Goal: Task Accomplishment & Management: Complete application form

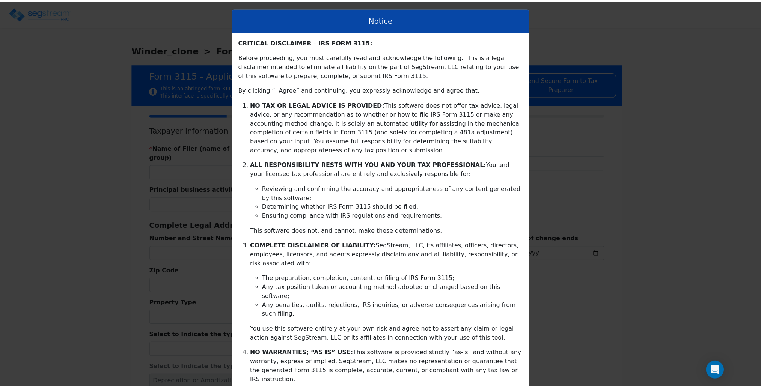
scroll to position [75, 0]
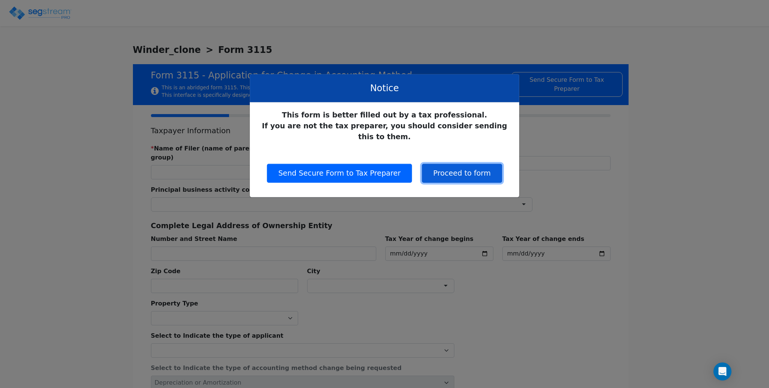
click at [476, 164] on button "Proceed to form" at bounding box center [462, 173] width 80 height 19
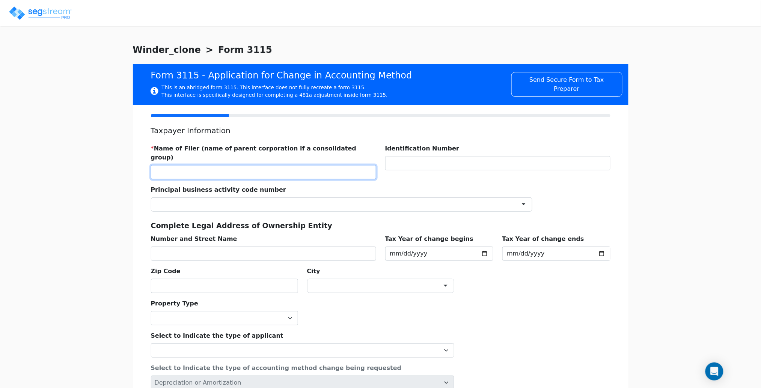
click at [254, 165] on input "text" at bounding box center [263, 172] width 225 height 14
type input "W"
type input "WCC"
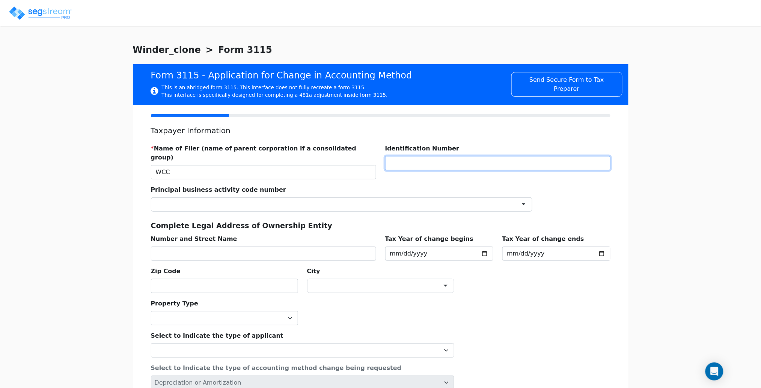
click at [455, 168] on input "text" at bounding box center [497, 163] width 225 height 14
type input "1234567"
click at [311, 197] on div at bounding box center [341, 204] width 381 height 14
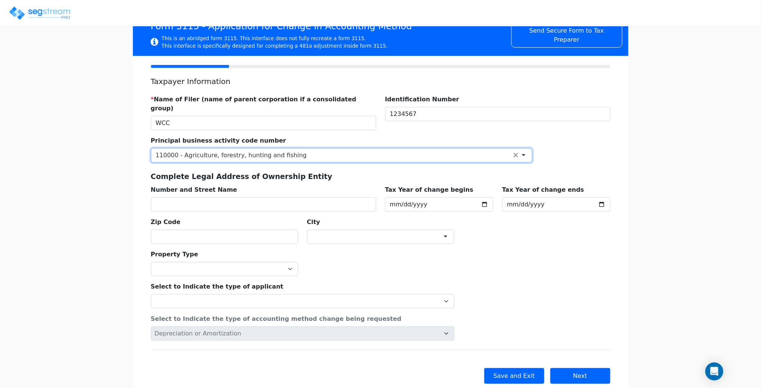
scroll to position [63, 0]
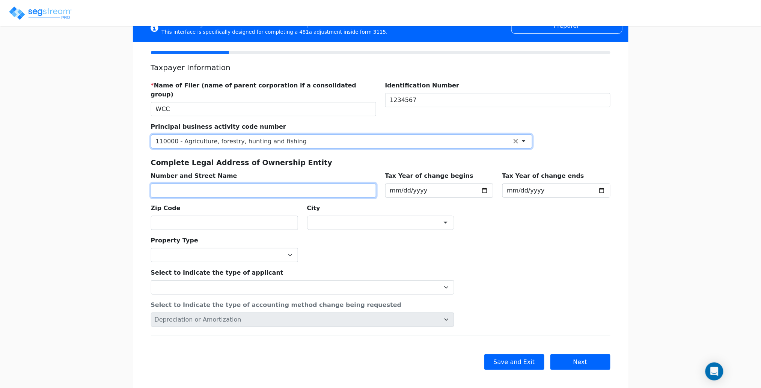
click at [253, 185] on input "text" at bounding box center [263, 191] width 225 height 14
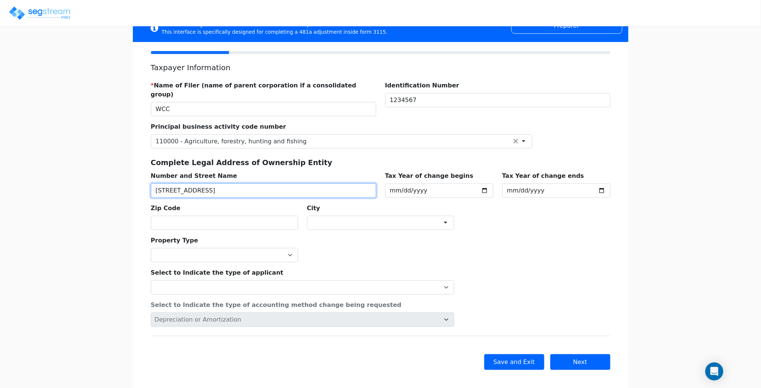
type input "123 PROPERTY STREET"
click at [254, 218] on input "text" at bounding box center [224, 223] width 147 height 14
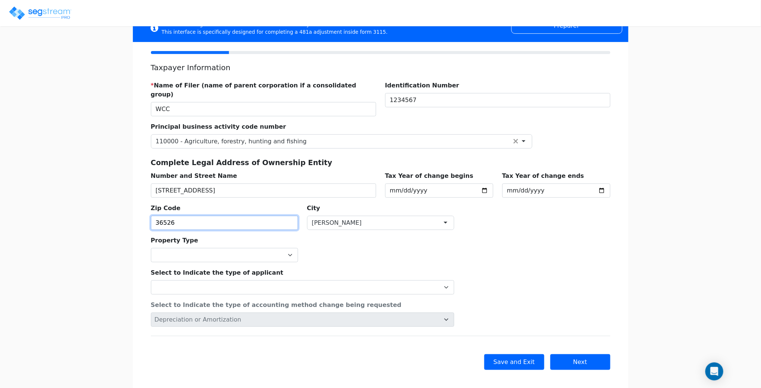
type input "36526"
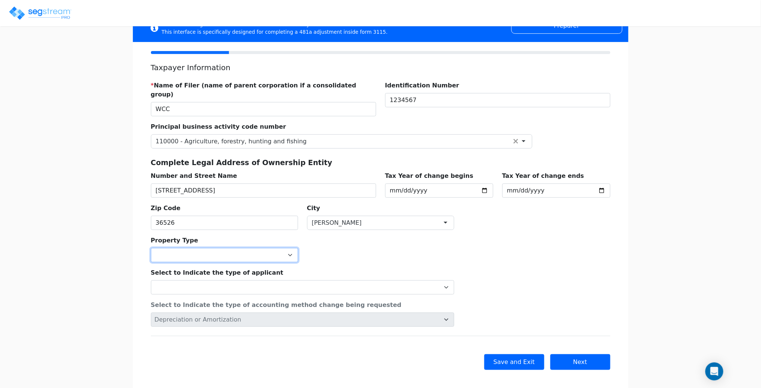
click at [263, 249] on select "Commercial Residential" at bounding box center [224, 255] width 147 height 14
select select "Commercial"
click at [151, 248] on select "Commercial Residential" at bounding box center [224, 255] width 147 height 14
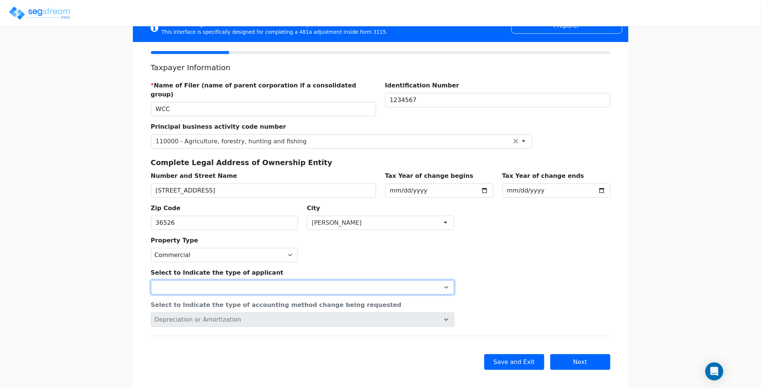
click at [383, 280] on select "Individual Corporation Controlled foreign corporation (Sec. 957) 10/50 corporat…" at bounding box center [302, 287] width 303 height 14
select select "Individual"
click at [151, 280] on select "Individual Corporation Controlled foreign corporation (Sec. 957) 10/50 corporat…" at bounding box center [302, 287] width 303 height 14
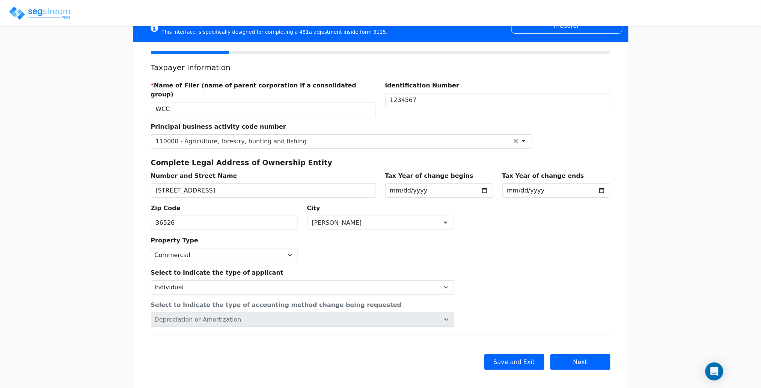
click at [490, 267] on div "Select to Indicate the type of applicant Individual Corporation Controlled fore…" at bounding box center [380, 294] width 468 height 65
click at [580, 354] on button "Next" at bounding box center [580, 362] width 60 height 16
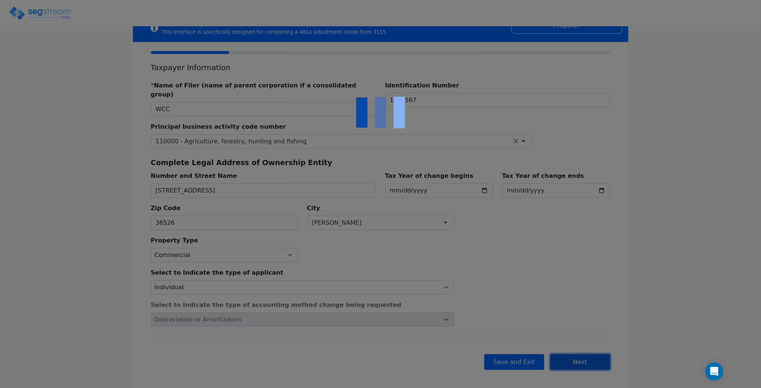
checkbox input "true"
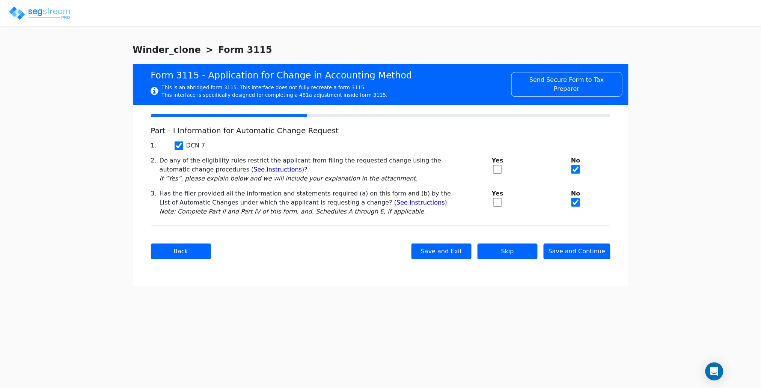
scroll to position [0, 0]
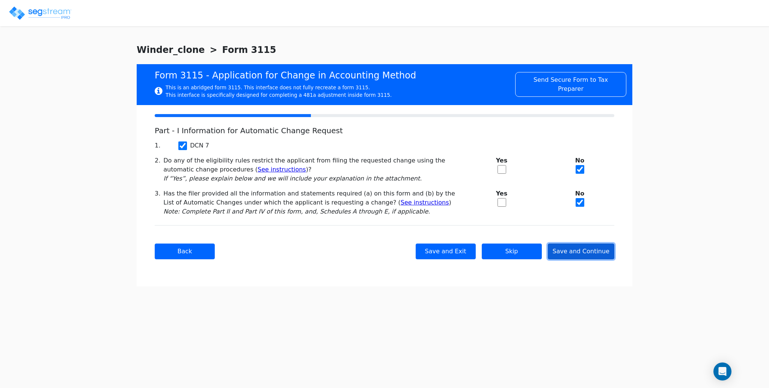
click at [579, 255] on button "Save and Continue" at bounding box center [581, 252] width 67 height 16
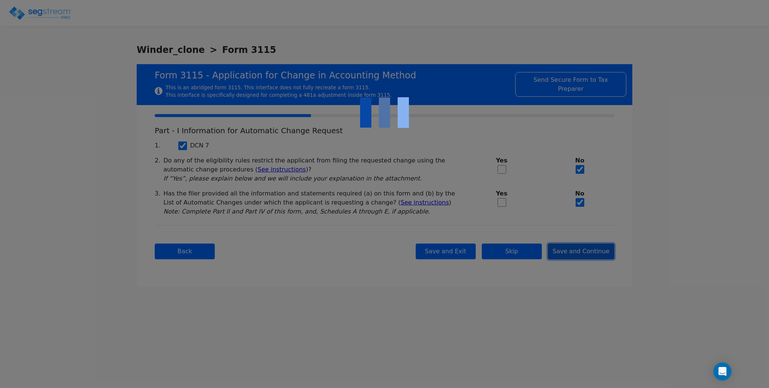
checkbox input "true"
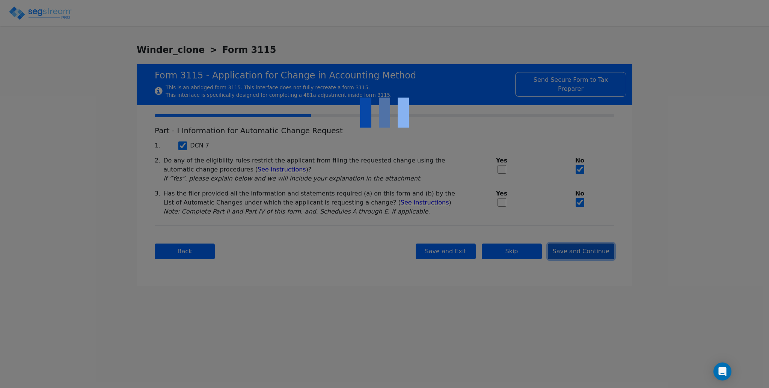
checkbox input "true"
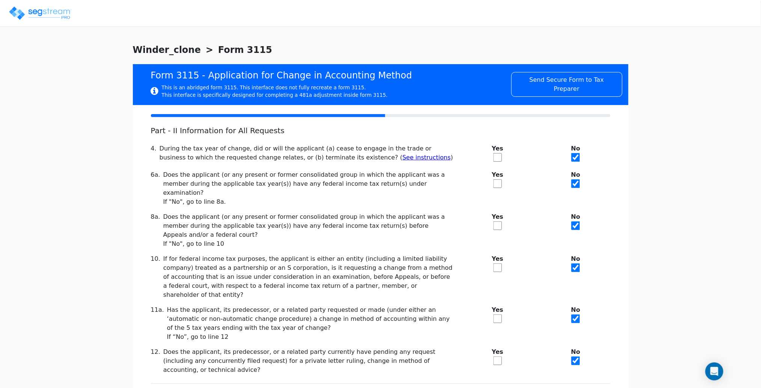
click at [500, 182] on input "checkbox" at bounding box center [497, 183] width 9 height 9
checkbox input "true"
checkbox input "false"
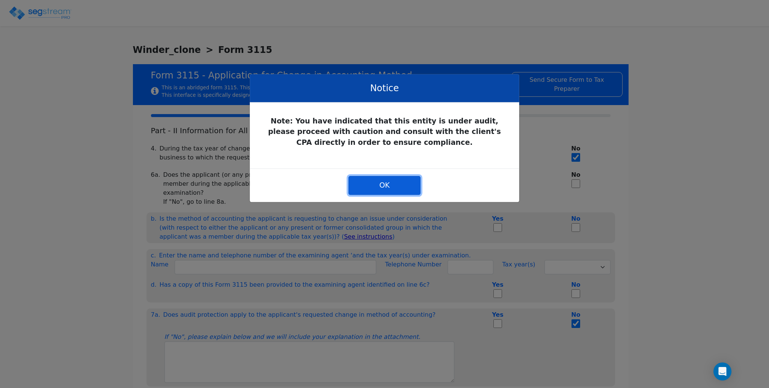
click at [387, 186] on button "OK" at bounding box center [384, 185] width 72 height 19
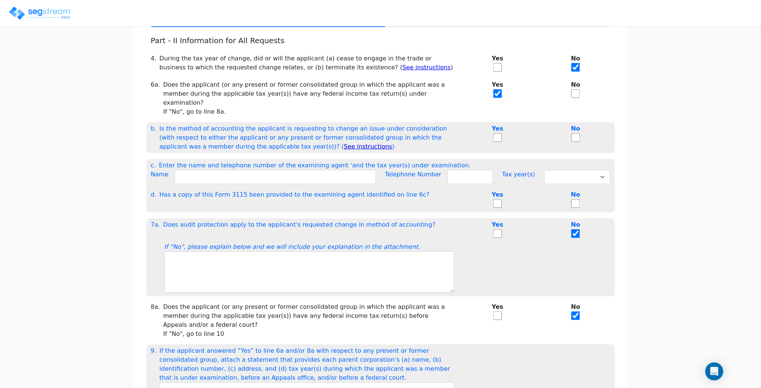
scroll to position [100, 0]
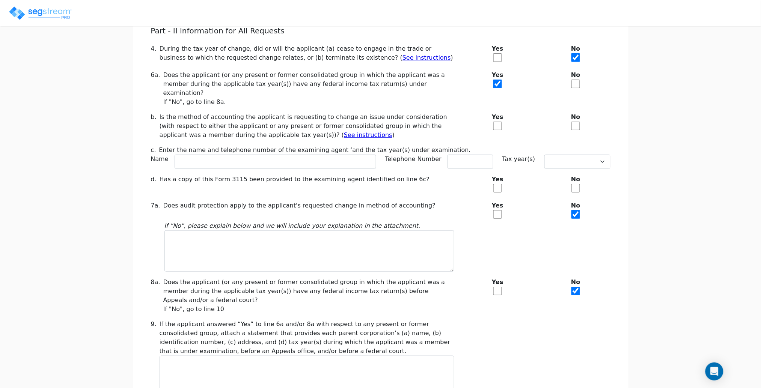
click at [506, 278] on b "Yes" at bounding box center [497, 282] width 69 height 9
click at [499, 209] on div "Yes" at bounding box center [498, 211] width 78 height 20
click at [497, 210] on input "checkbox" at bounding box center [497, 214] width 9 height 9
checkbox input "true"
checkbox input "false"
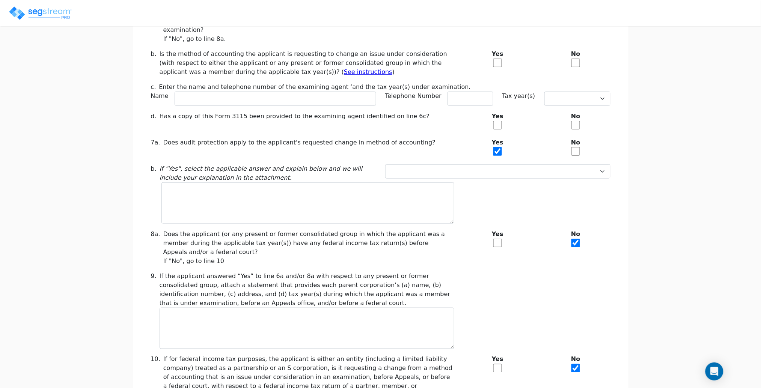
scroll to position [293, 0]
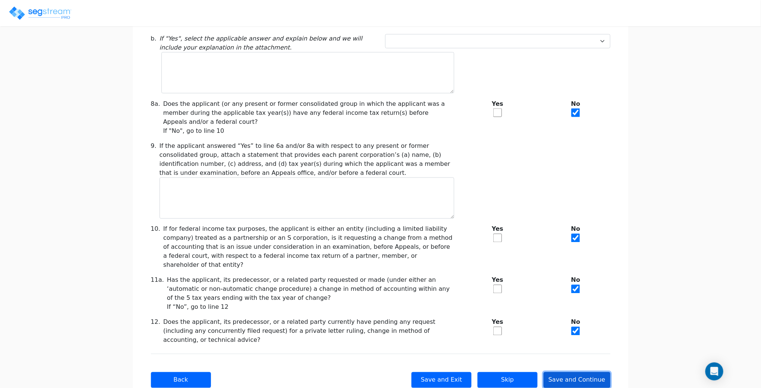
click at [583, 372] on button "Save and Continue" at bounding box center [576, 380] width 67 height 16
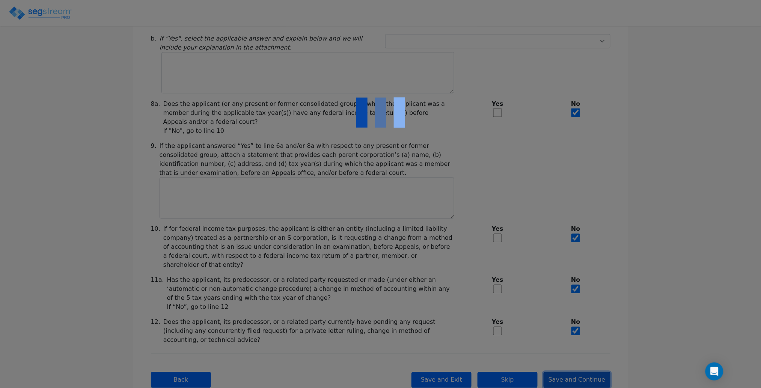
checkbox input "true"
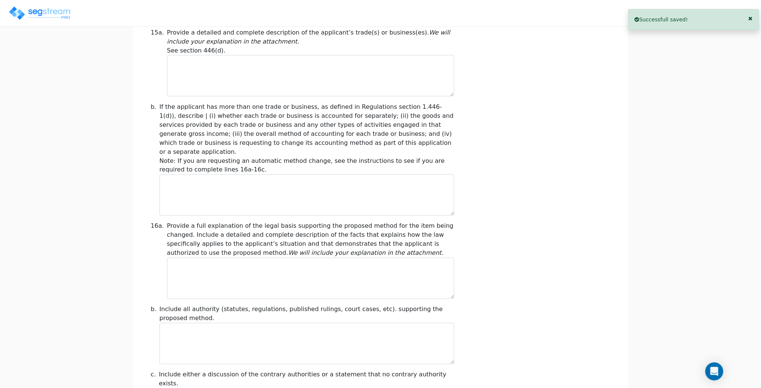
scroll to position [553, 0]
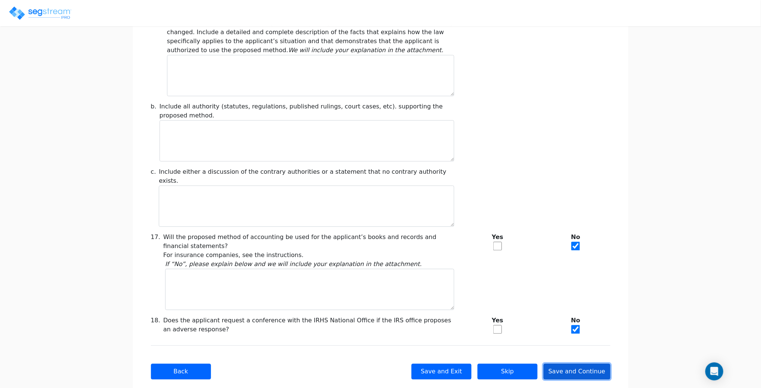
click at [573, 364] on button "Save and Continue" at bounding box center [576, 372] width 67 height 16
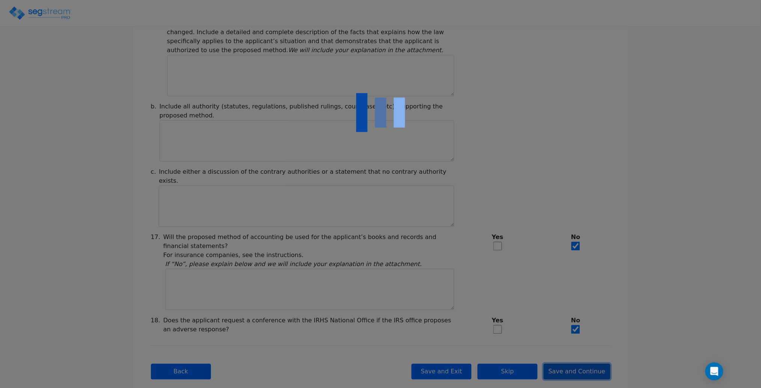
type input "-1,627,368.33"
checkbox input "true"
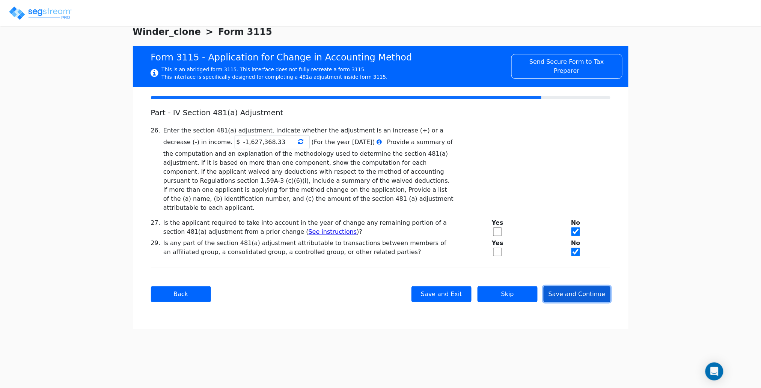
scroll to position [0, 0]
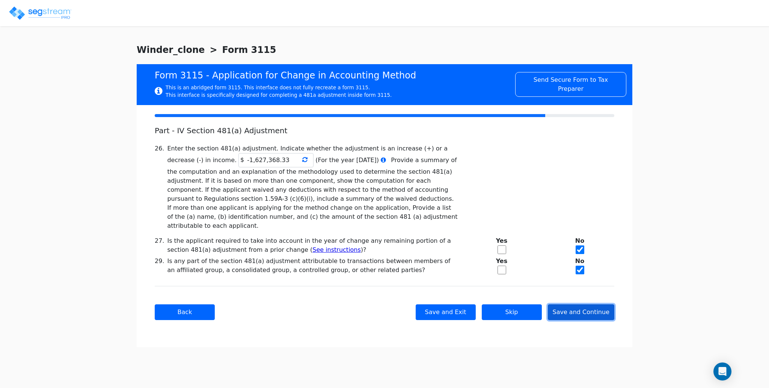
click at [593, 304] on button "Save and Continue" at bounding box center [581, 312] width 67 height 16
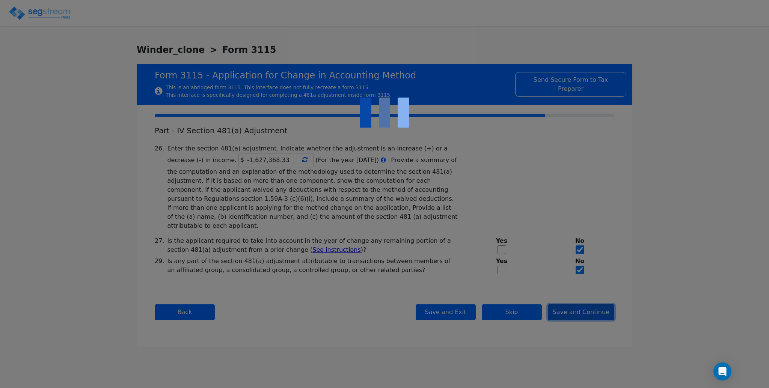
checkbox input "true"
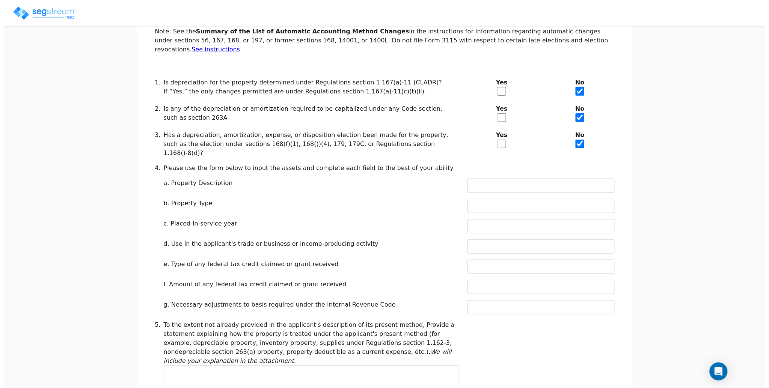
scroll to position [265, 0]
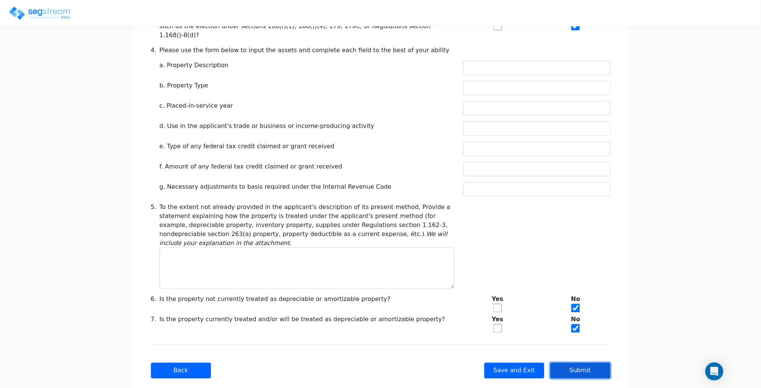
click at [574, 363] on button "Submit" at bounding box center [580, 371] width 60 height 16
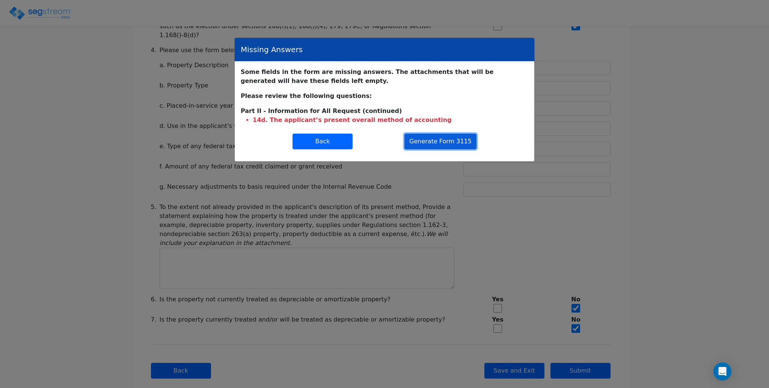
click at [451, 140] on button "Generate Form 3115" at bounding box center [440, 142] width 72 height 16
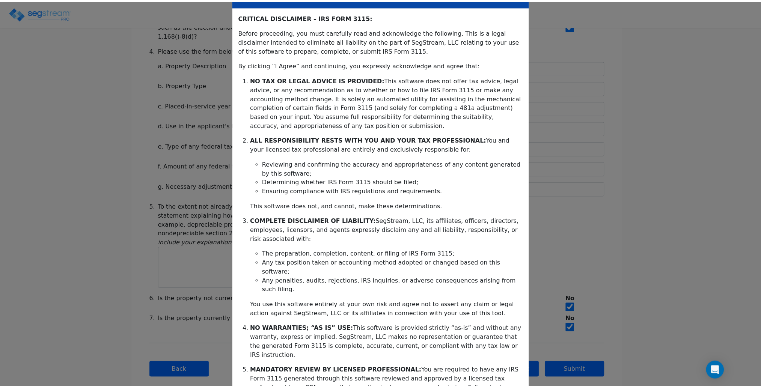
scroll to position [75, 0]
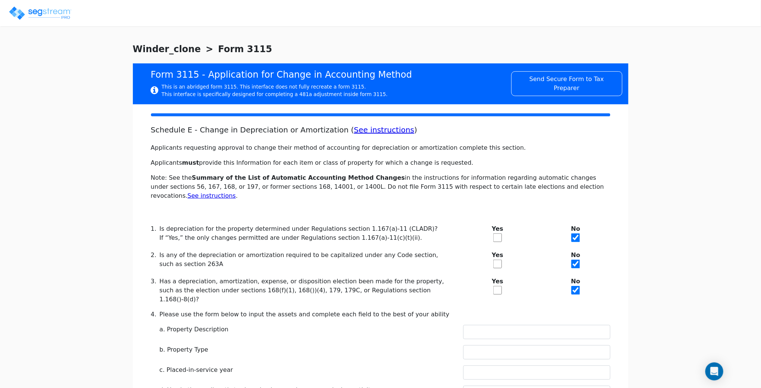
scroll to position [0, 0]
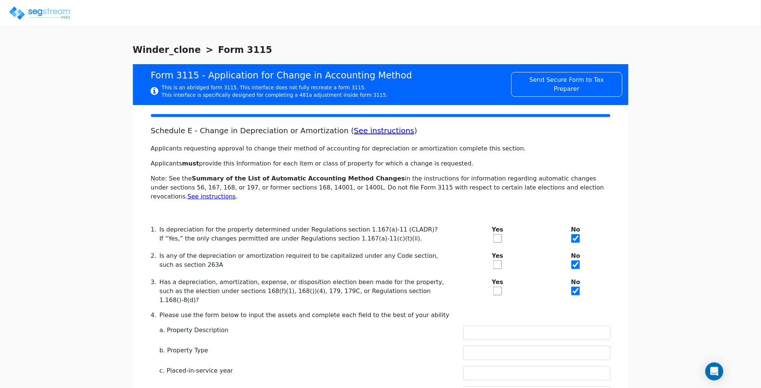
click at [354, 131] on link "See instructions" at bounding box center [384, 130] width 60 height 9
click at [154, 48] on span "Winder_clone" at bounding box center [167, 50] width 68 height 14
click at [271, 55] on div "Winder_clone > Form 3115" at bounding box center [380, 53] width 495 height 21
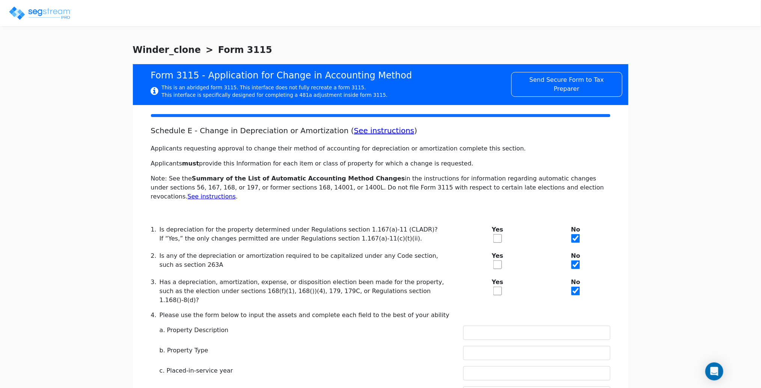
click at [229, 50] on span "Form 3115" at bounding box center [245, 50] width 54 height 14
click at [309, 48] on div "Winder_clone > Form 3115" at bounding box center [380, 53] width 495 height 21
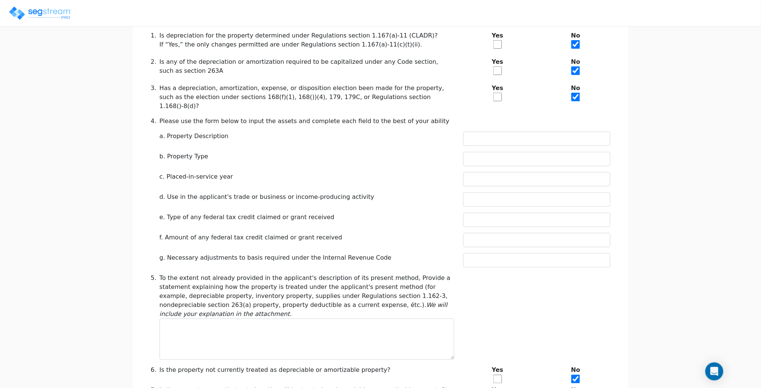
scroll to position [265, 0]
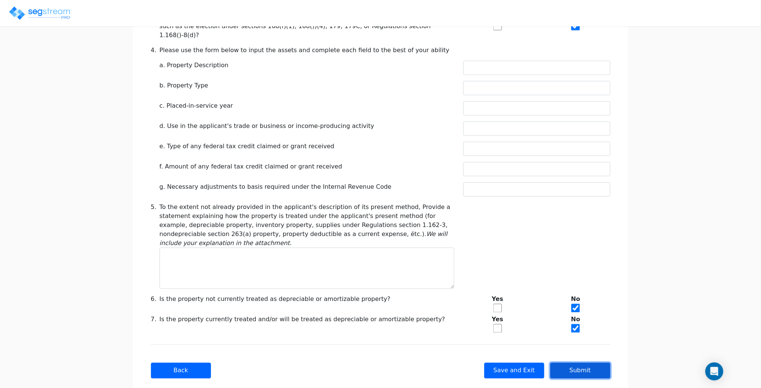
click at [575, 363] on button "Submit" at bounding box center [580, 371] width 60 height 16
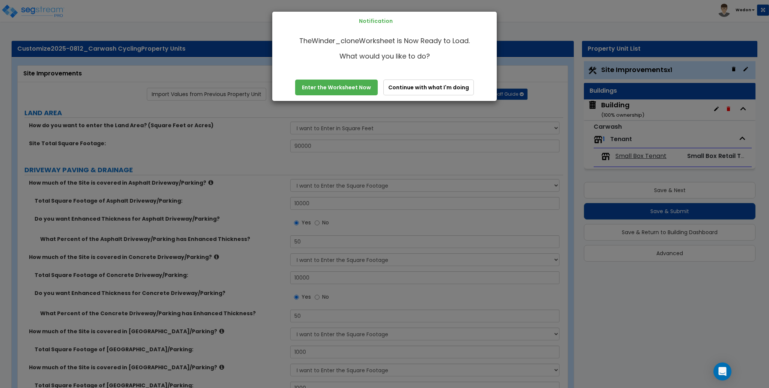
select select "2"
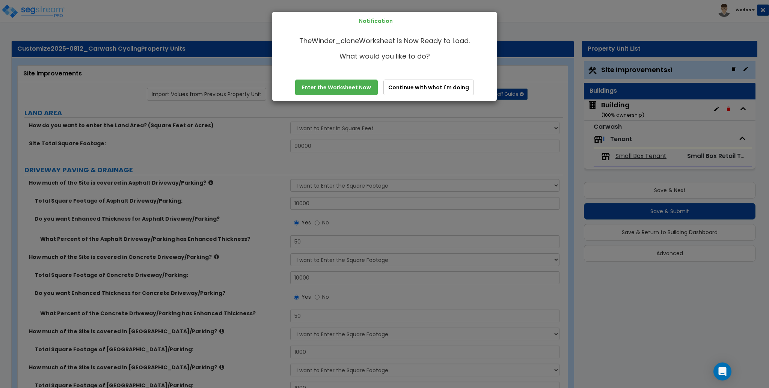
select select "1"
select select "2"
select select "3"
select select "1"
select select "3"
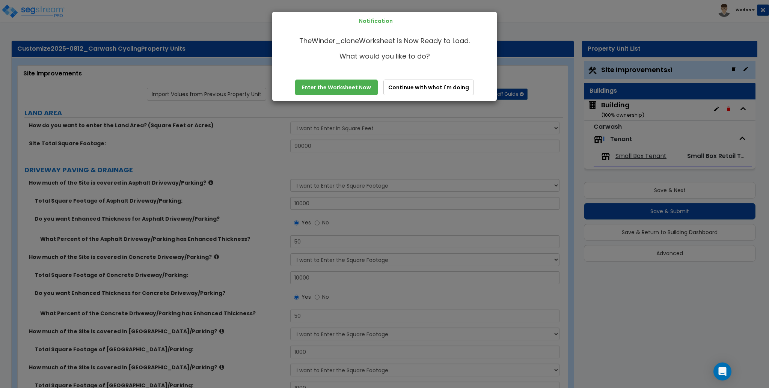
select select "3"
select select "1"
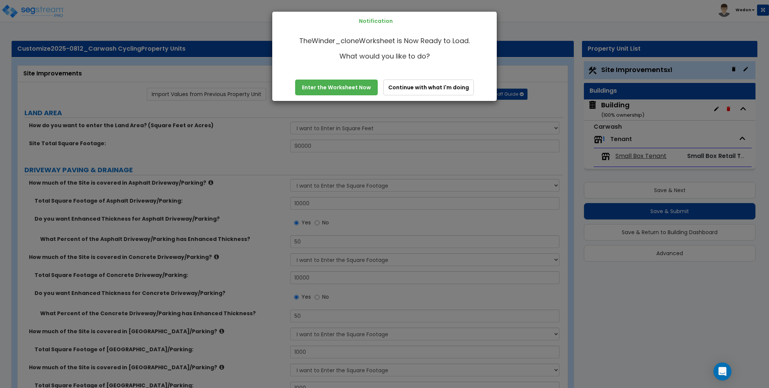
select select "1"
select select "3"
select select "2"
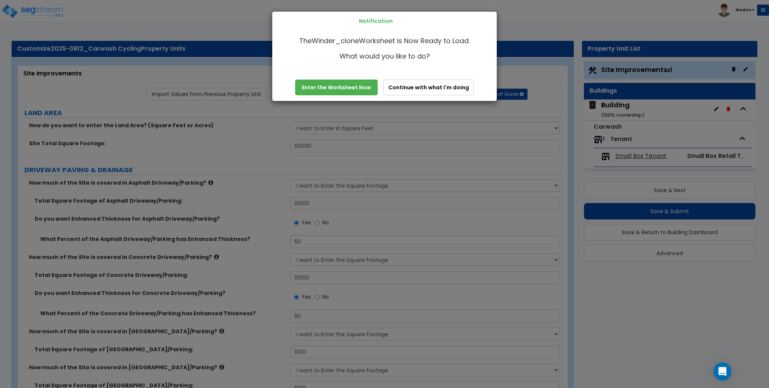
select select "2"
select select "3"
select select "4"
select select "1"
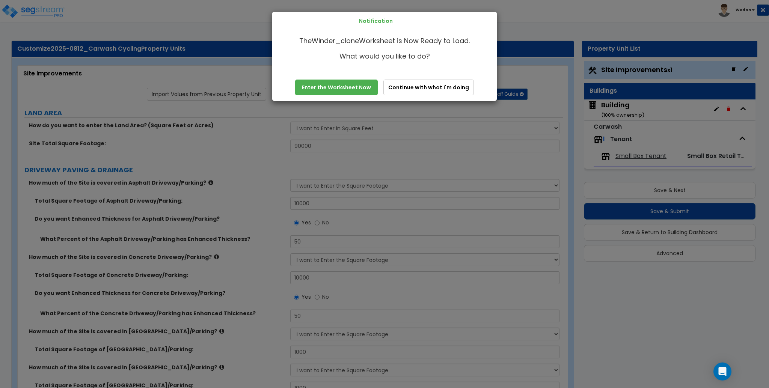
select select "3"
select select "1"
select select "4"
select select "8"
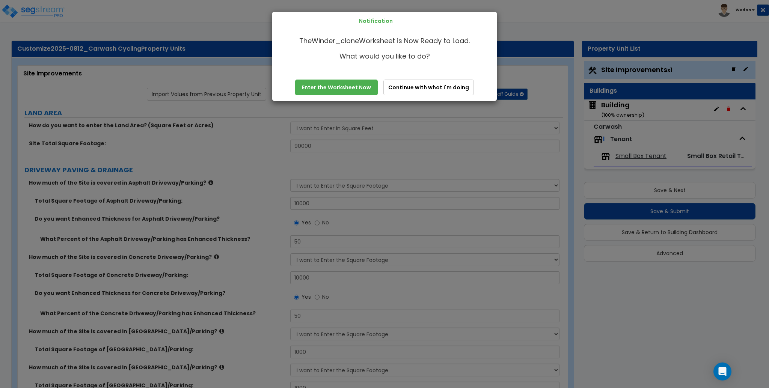
select select "1"
select select "3"
select select "1"
select select "3"
select select "2"
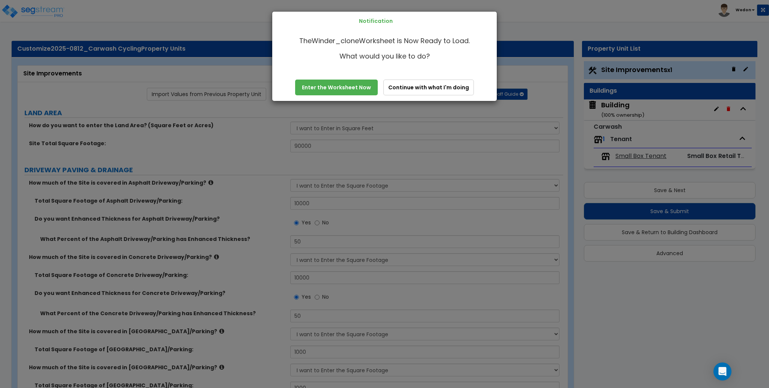
select select "2"
select select "1"
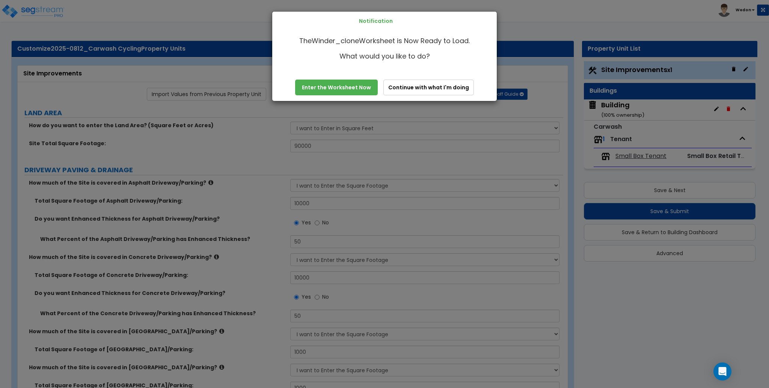
select select "6"
select select "1"
select select "3"
select select "1"
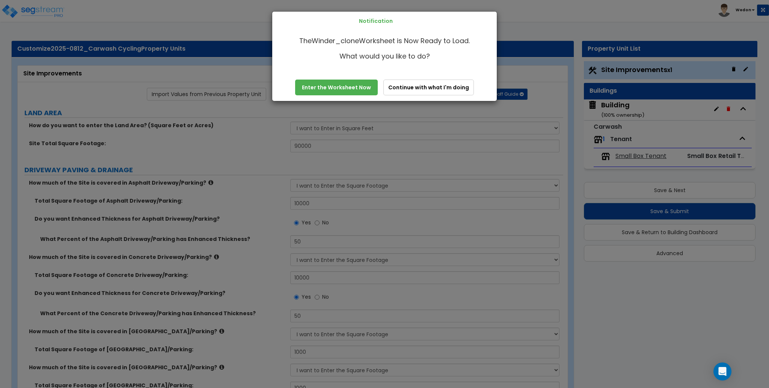
select select "1"
select select "2"
select select "1"
select select "7"
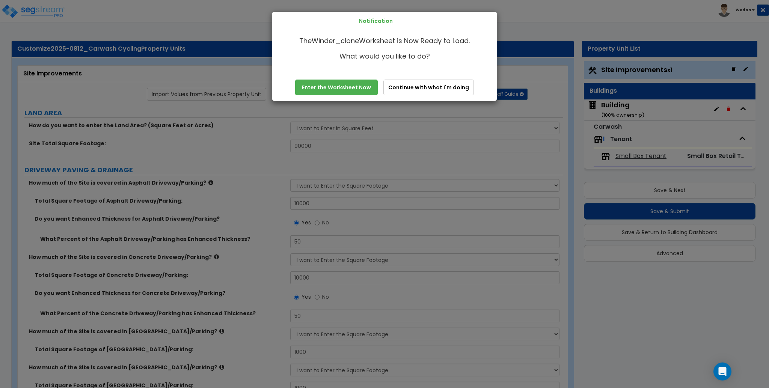
select select "2"
select select "1"
select select "13"
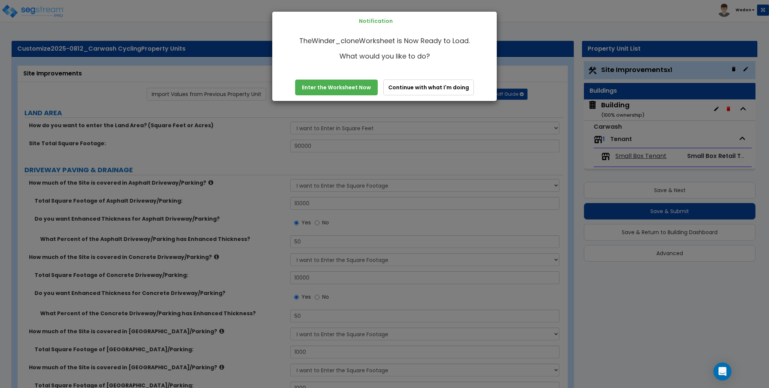
select select "2"
select select "3"
select select "2"
select select "1"
select select "2"
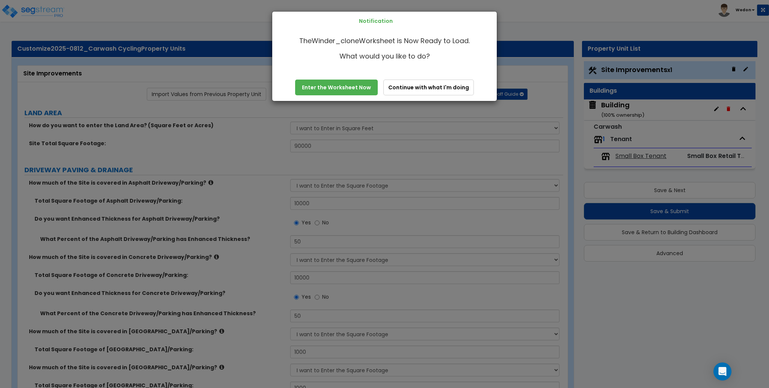
select select "1"
select select "2"
select select "4"
select select "1"
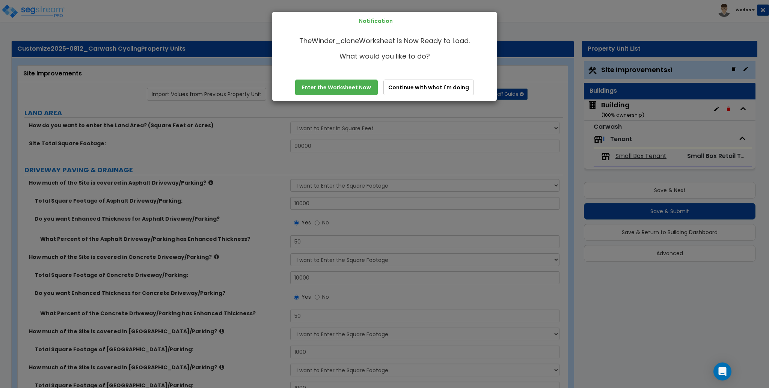
select select "2"
select select "4"
select select "3"
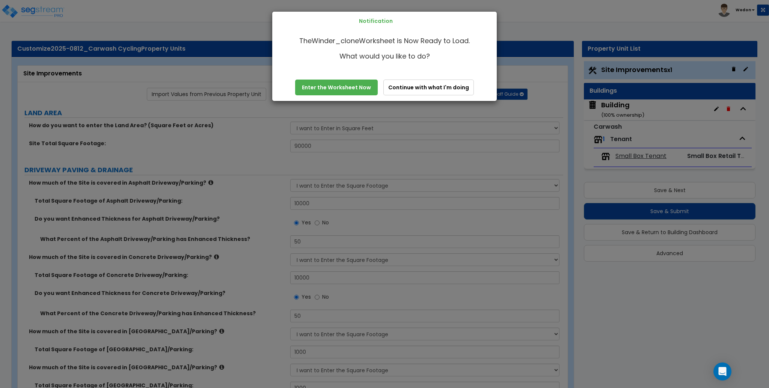
select select "1"
select select "2"
select select "3"
select select "1"
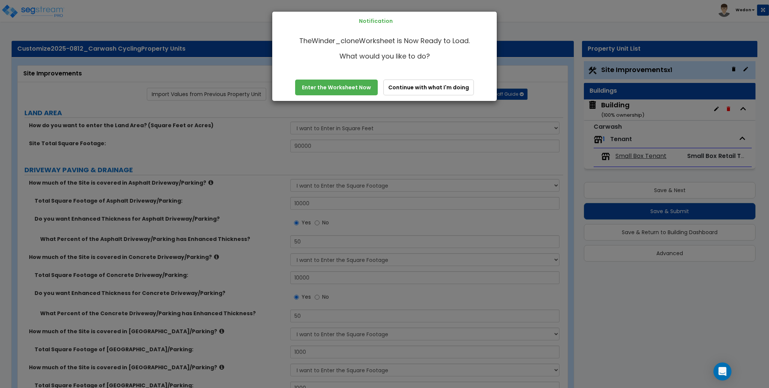
select select "1"
select select "2"
select select "1"
select select "6"
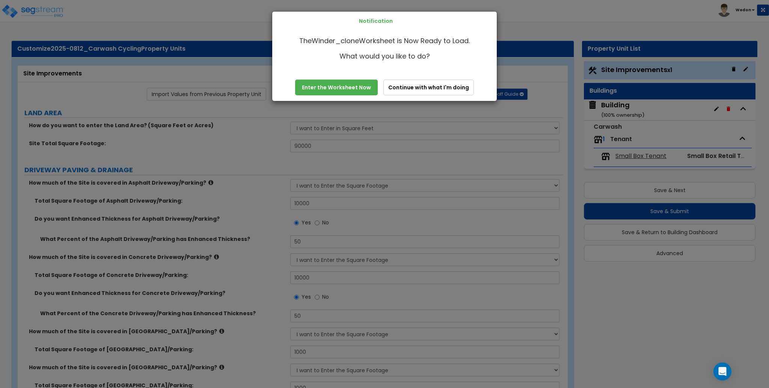
select select "1"
select select "5"
select select "1"
select select "2"
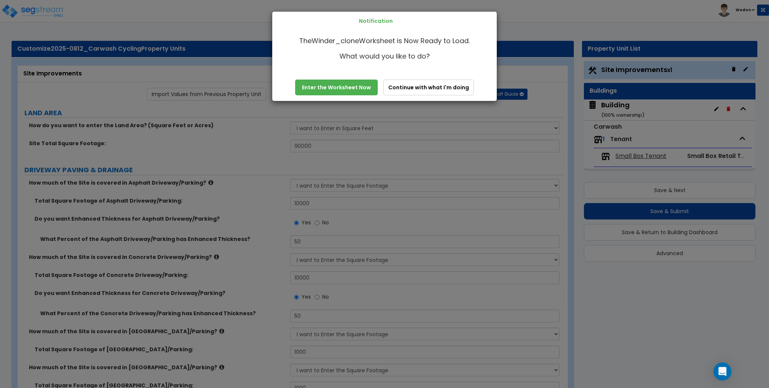
select select "3"
select select "1"
select select "3"
select select "2"
select select "1"
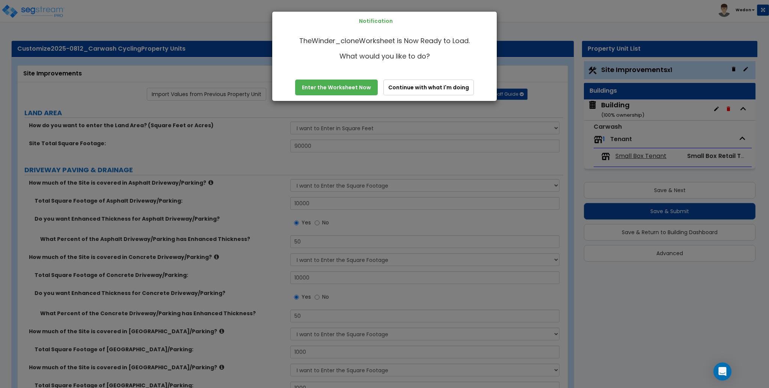
select select "2"
select select "4"
select select "3"
click at [438, 84] on button "Continue with what I'm doing" at bounding box center [428, 88] width 90 height 16
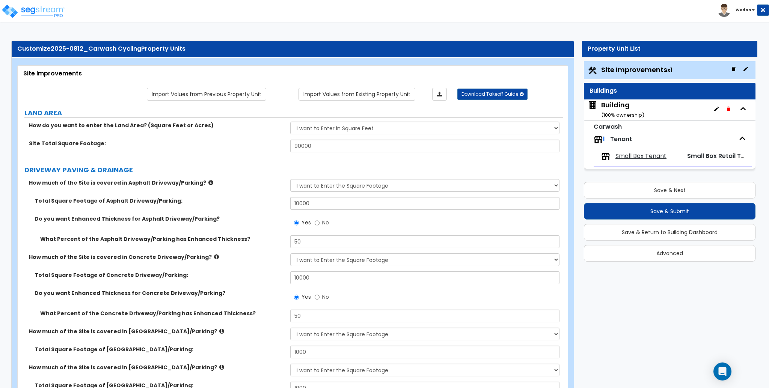
click at [622, 106] on div "Building ( 100 % ownership)" at bounding box center [622, 109] width 43 height 19
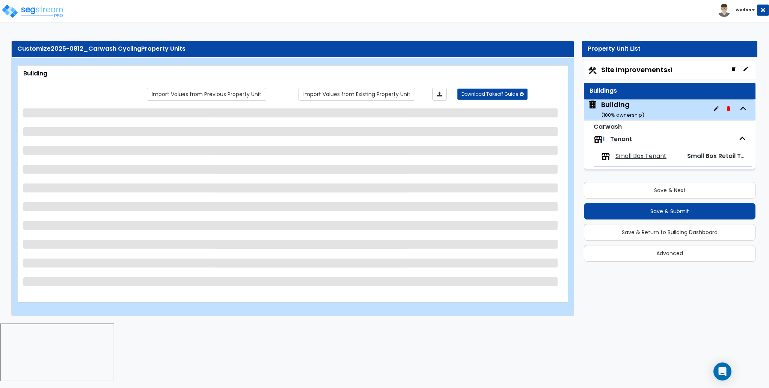
select select "6"
select select "3"
select select "4"
select select "10"
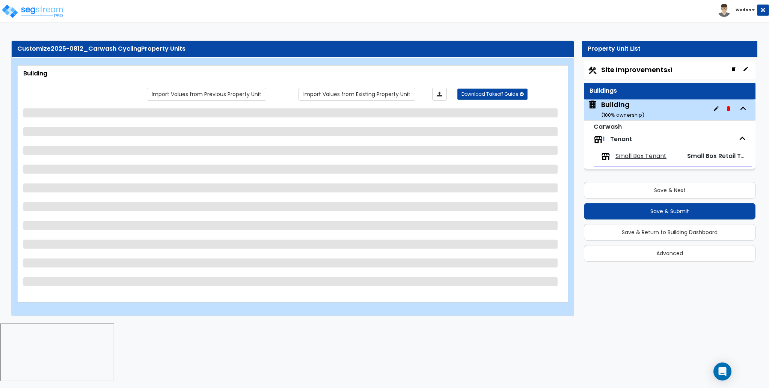
select select "3"
select select "1"
select select "2"
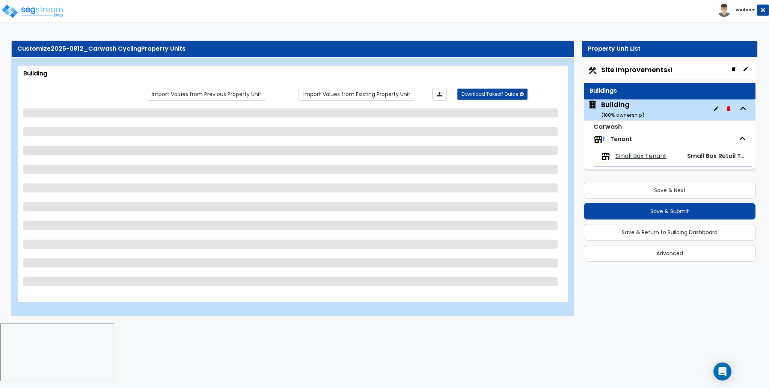
select select "2"
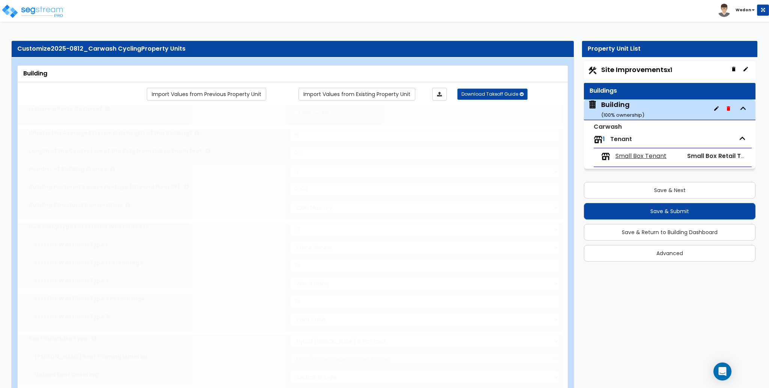
type input "3000"
radio input "true"
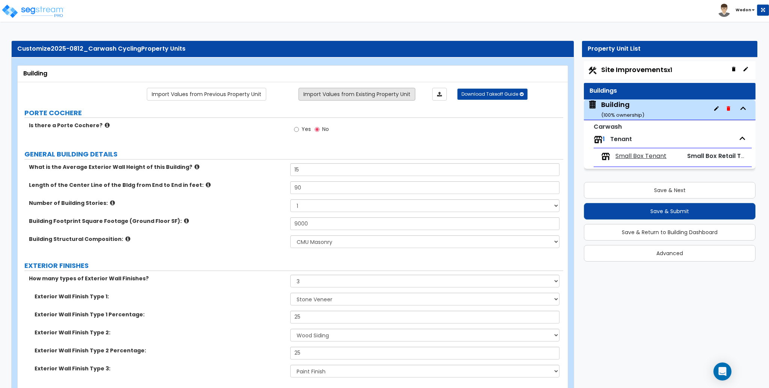
click at [376, 91] on link "Import Values from Existing Property Unit" at bounding box center [356, 94] width 117 height 13
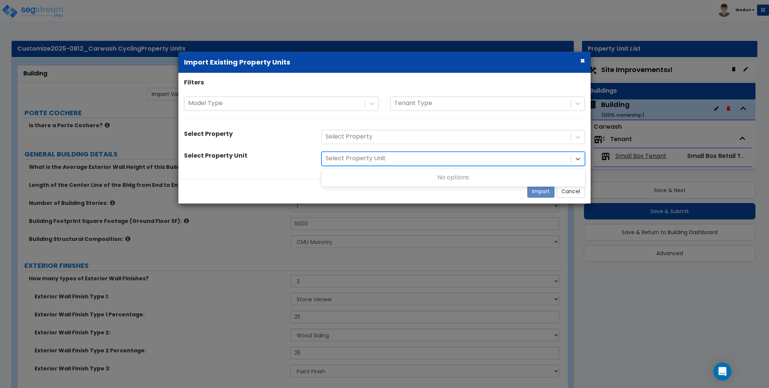
click at [421, 161] on div at bounding box center [445, 159] width 241 height 10
click at [440, 155] on div at bounding box center [445, 159] width 241 height 10
click at [444, 143] on div "Select Property" at bounding box center [446, 137] width 249 height 13
click at [309, 135] on div "Select Property" at bounding box center [246, 135] width 137 height 11
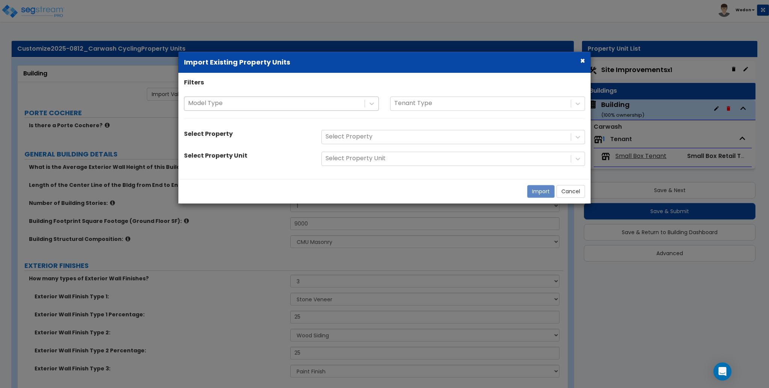
click at [301, 101] on div at bounding box center [274, 104] width 173 height 10
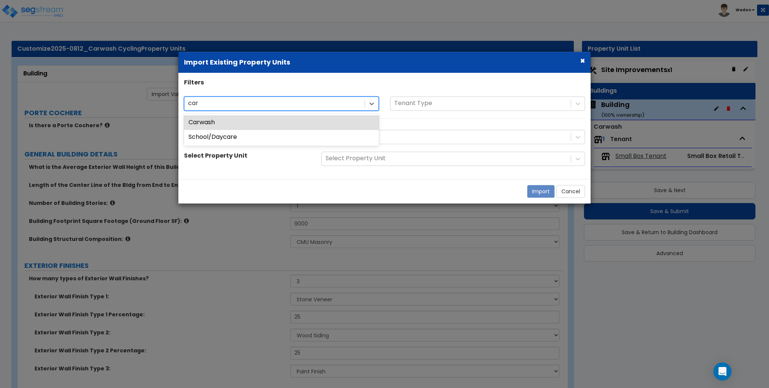
type input "carw"
click at [275, 158] on div "Select Property Unit" at bounding box center [246, 157] width 137 height 11
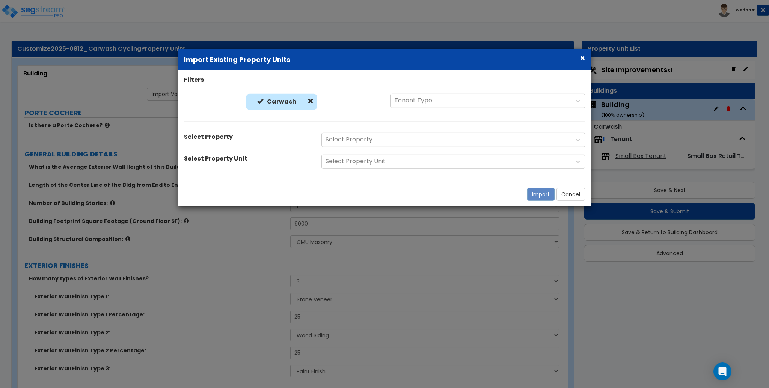
click at [495, 111] on div "Carwash Carwash Tenant Type" at bounding box center [384, 104] width 412 height 20
click at [583, 139] on div at bounding box center [578, 140] width 14 height 14
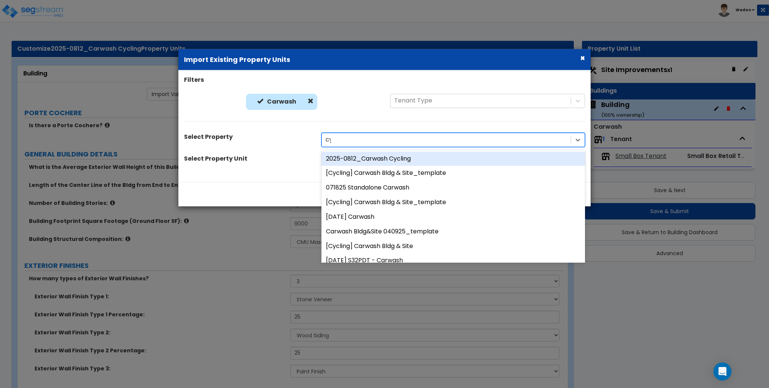
type input "cyc"
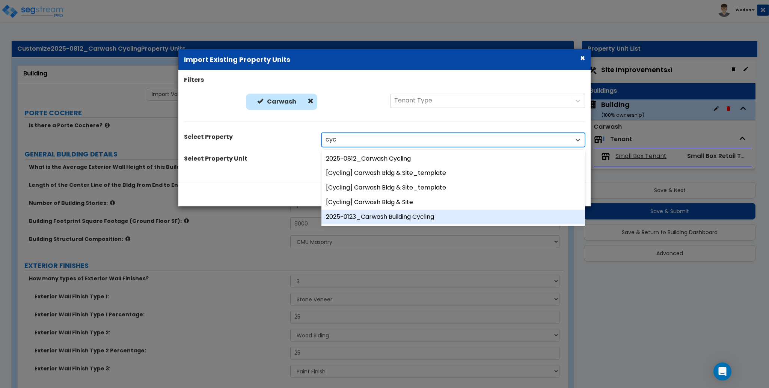
click at [393, 217] on div "2025-0123_Carwash Building Cycling" at bounding box center [452, 217] width 263 height 15
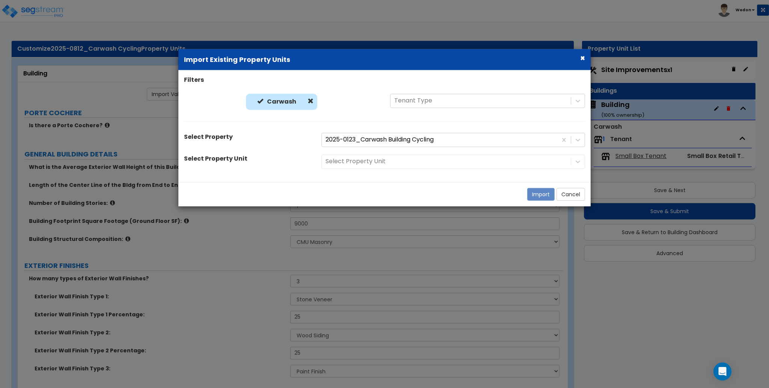
click at [415, 170] on div "Filters Carwash Carwash Tenant Type Select Property 2025-0123_Carwash Building …" at bounding box center [384, 126] width 412 height 101
click at [415, 166] on div "Select Property Unit" at bounding box center [453, 161] width 275 height 14
click at [537, 157] on div "Select Property Unit" at bounding box center [453, 161] width 275 height 14
click at [572, 159] on div "Select Property Unit" at bounding box center [453, 161] width 275 height 14
click at [578, 161] on div "Select Property Unit" at bounding box center [453, 161] width 275 height 14
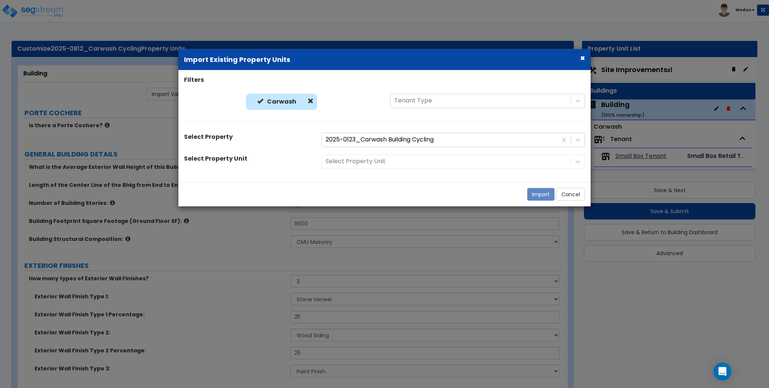
click at [391, 178] on div "Filters Carwash Carwash Tenant Type Select Property 2025-0123_Carwash Building …" at bounding box center [384, 126] width 412 height 112
click at [430, 162] on div "Select Property Unit" at bounding box center [453, 161] width 275 height 14
click at [463, 159] on div "Select Property Unit" at bounding box center [453, 161] width 275 height 14
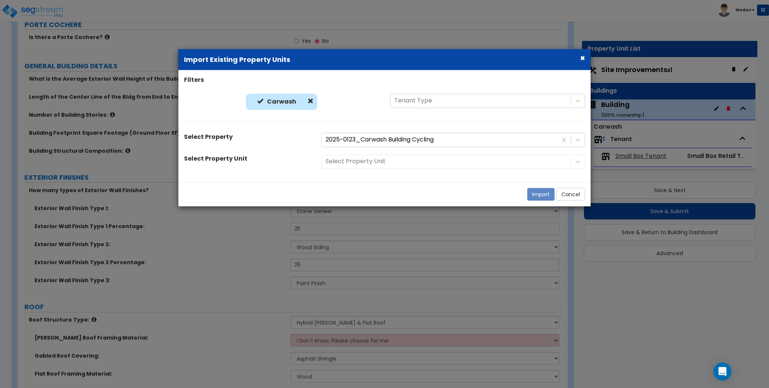
scroll to position [100, 0]
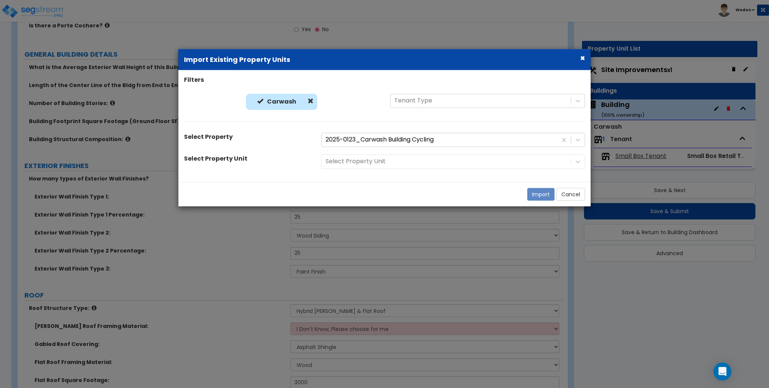
click at [255, 150] on div "Filters Carwash Carwash Tenant Type Select Property 2025-0123_Carwash Building …" at bounding box center [384, 126] width 412 height 101
click at [411, 140] on div at bounding box center [439, 140] width 228 height 10
click at [394, 161] on div "Select Property Unit" at bounding box center [453, 161] width 275 height 14
drag, startPoint x: 394, startPoint y: 161, endPoint x: 397, endPoint y: 164, distance: 4.0
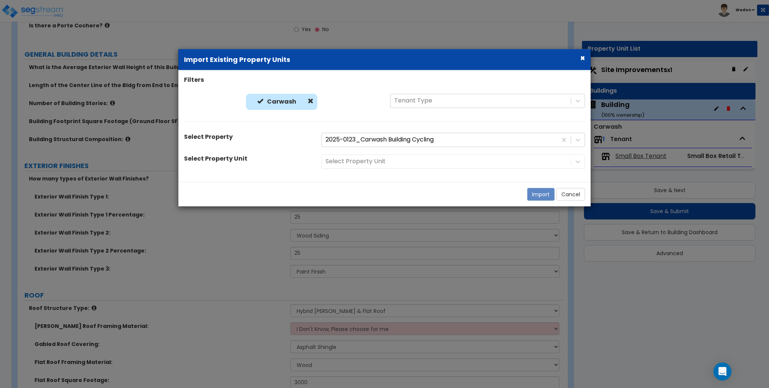
click at [397, 164] on div "Select Property Unit" at bounding box center [453, 161] width 275 height 14
click at [400, 162] on div "Select Property Unit" at bounding box center [453, 161] width 275 height 14
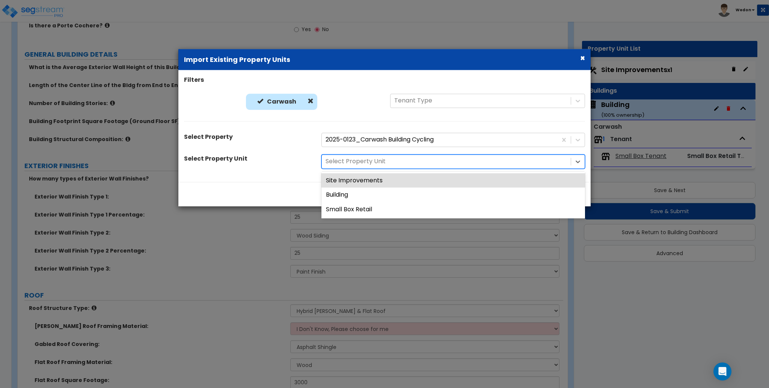
click at [413, 158] on div at bounding box center [445, 161] width 241 height 10
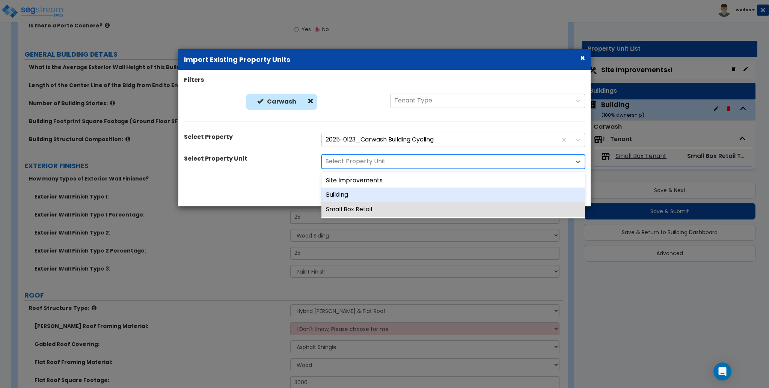
click at [350, 197] on div "Building" at bounding box center [452, 195] width 263 height 15
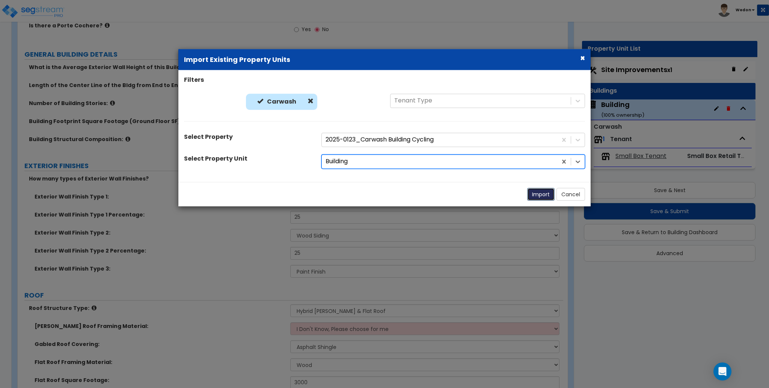
click at [537, 192] on button "Import" at bounding box center [540, 194] width 27 height 13
radio input "true"
type input "24"
select select "2"
type input "9,000"
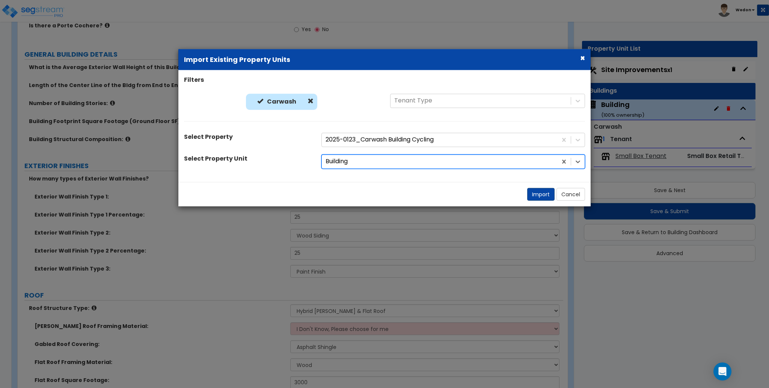
select select "5"
select select "2"
select select "4"
type input "5,000"
select select "3"
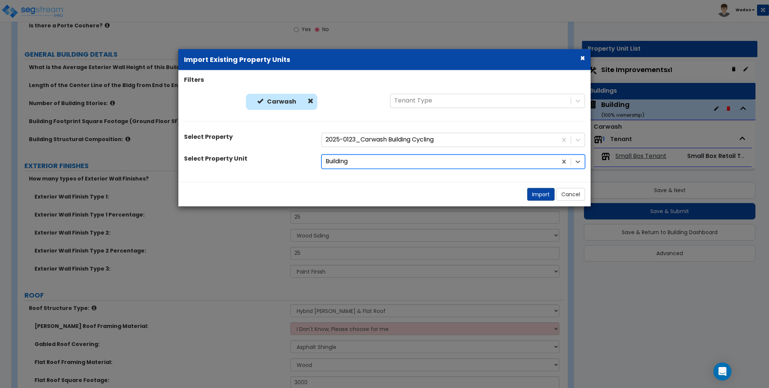
radio input "false"
radio input "true"
select select "0"
type input "500"
select select "2"
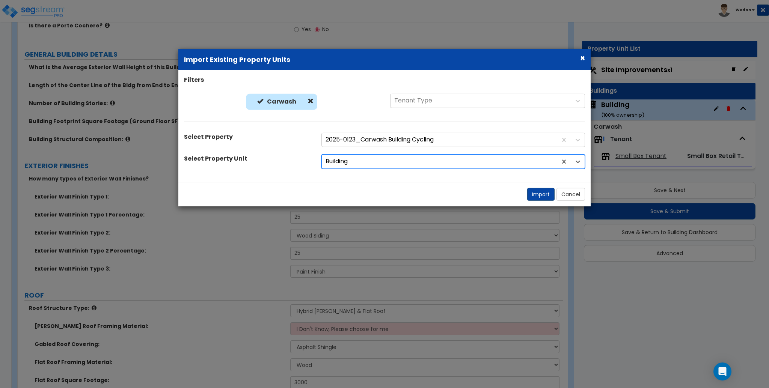
radio input "true"
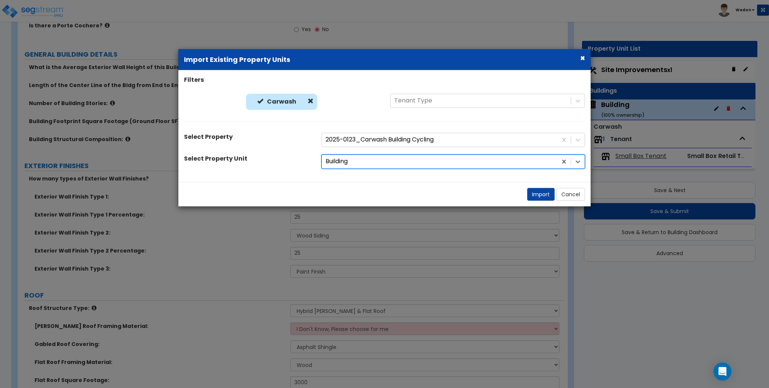
radio input "true"
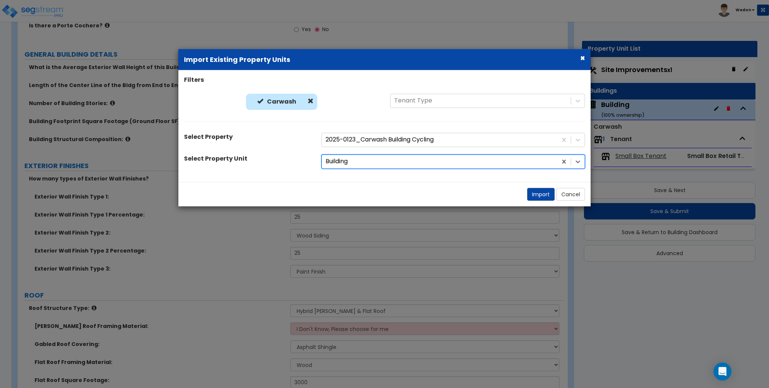
radio input "true"
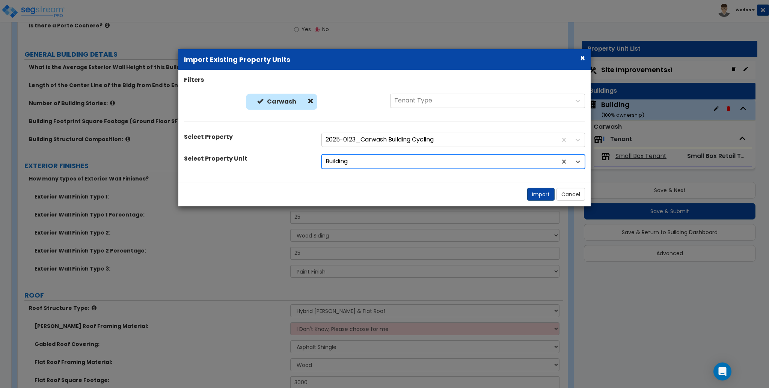
radio input "true"
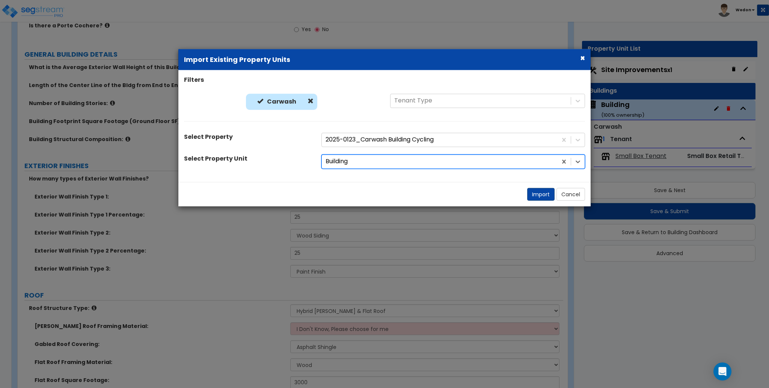
radio input "true"
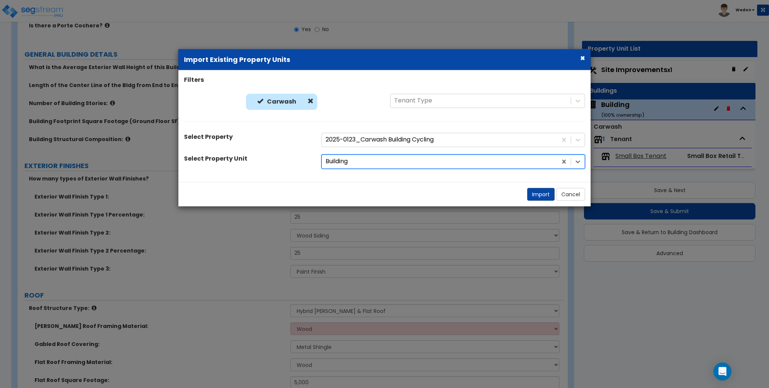
select select "3"
radio input "true"
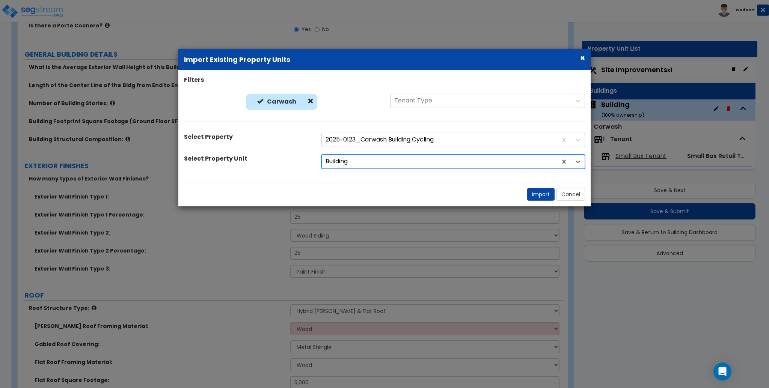
radio input "true"
select select "3"
radio input "true"
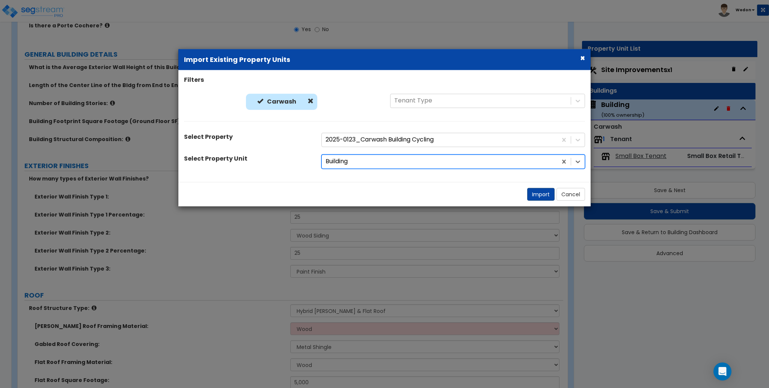
radio input "true"
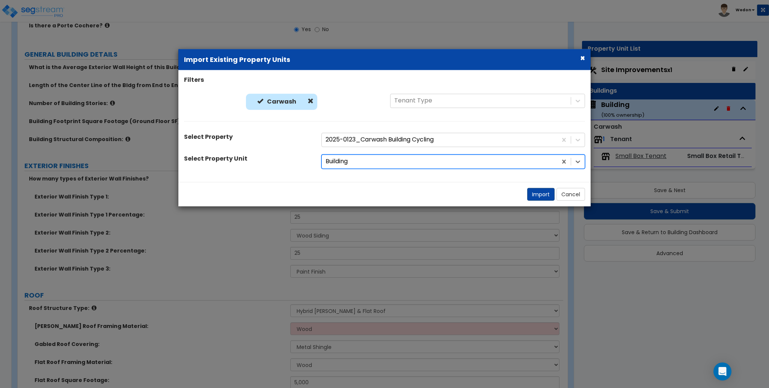
radio input "true"
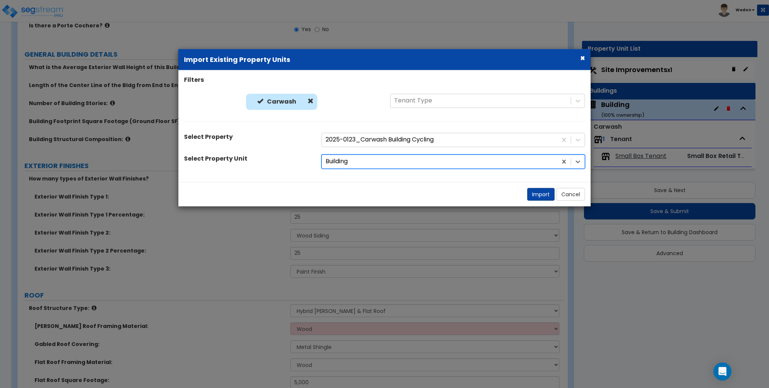
radio input "true"
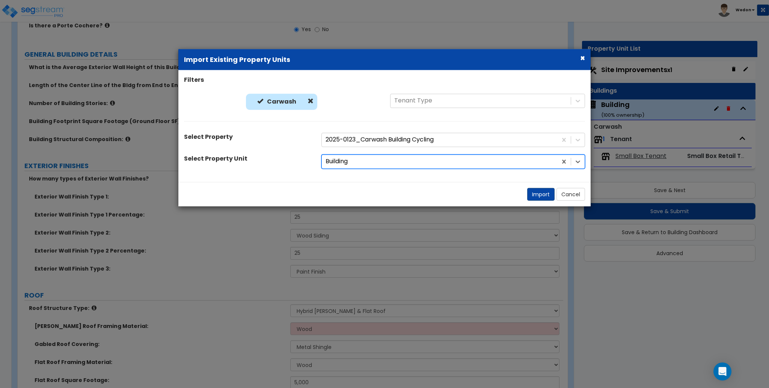
radio input "true"
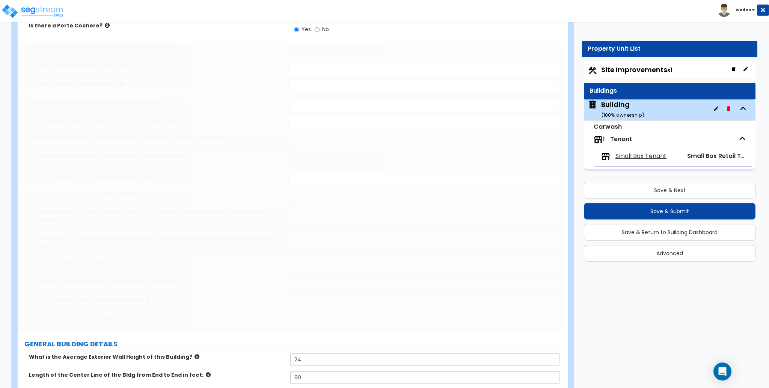
radio input "true"
type input "20"
type input "30"
type input "15"
type input "3"
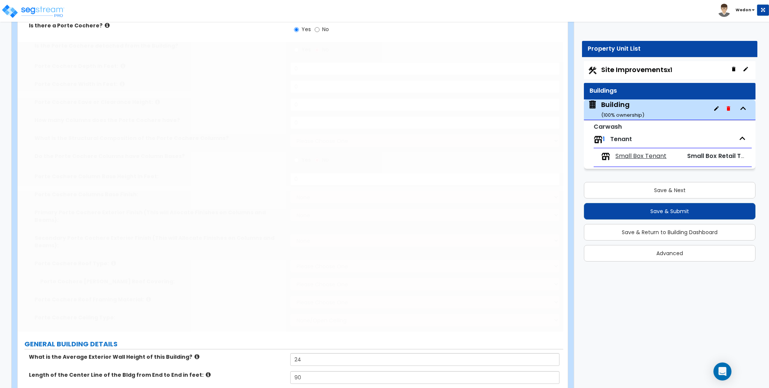
select select "2"
radio input "true"
type input "3"
select select "2"
select select "1"
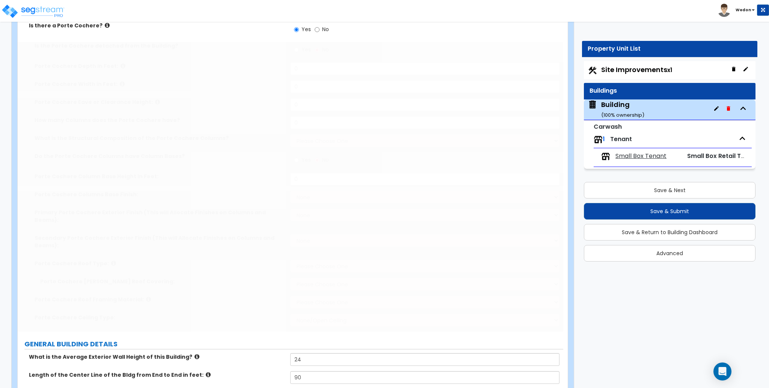
select select "3"
select select "1"
select select "2"
select select "3"
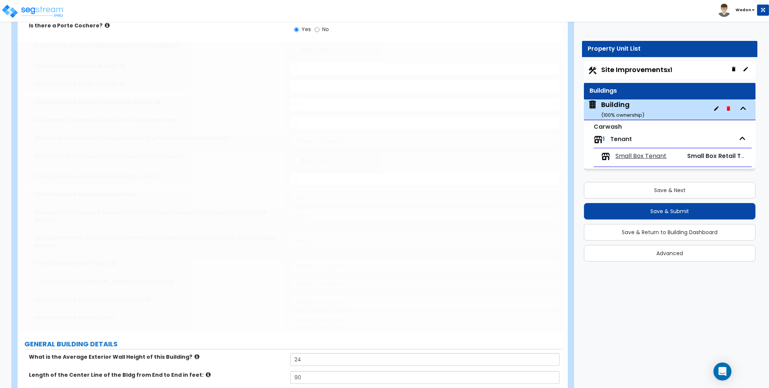
type input "5,000"
select select "3"
type input "25"
select select "4"
type input "25"
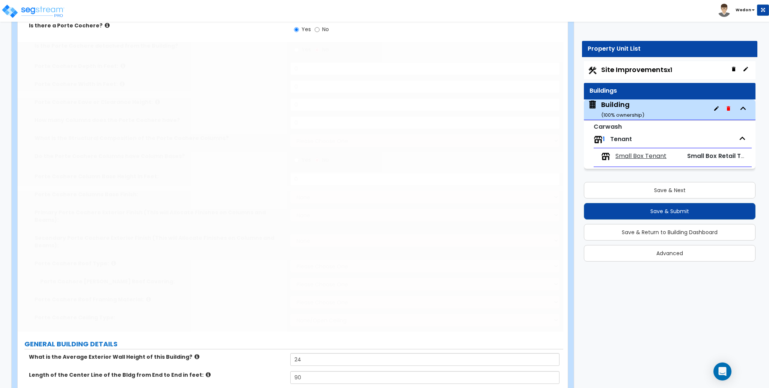
select select "5"
type input "20"
radio input "true"
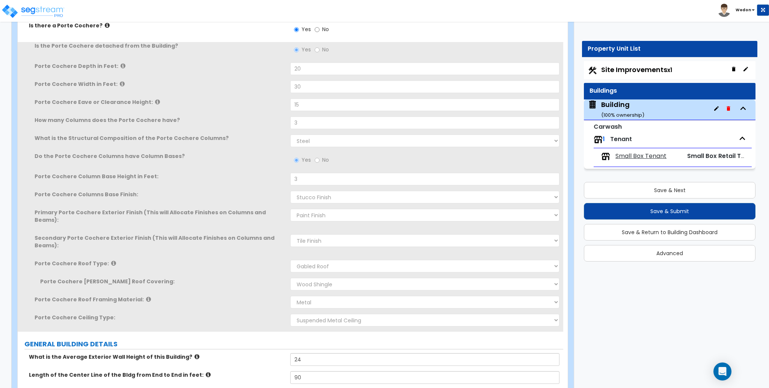
drag, startPoint x: 209, startPoint y: 153, endPoint x: 205, endPoint y: 151, distance: 4.7
click at [209, 154] on label "Do the Porte Cochere Columns have Column Bases?" at bounding box center [160, 156] width 250 height 8
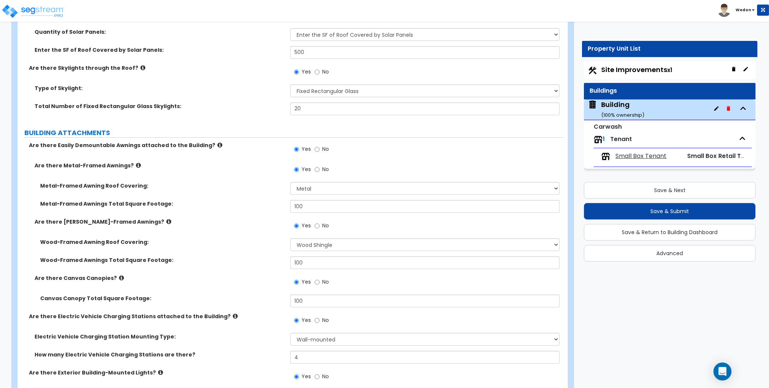
scroll to position [1301, 0]
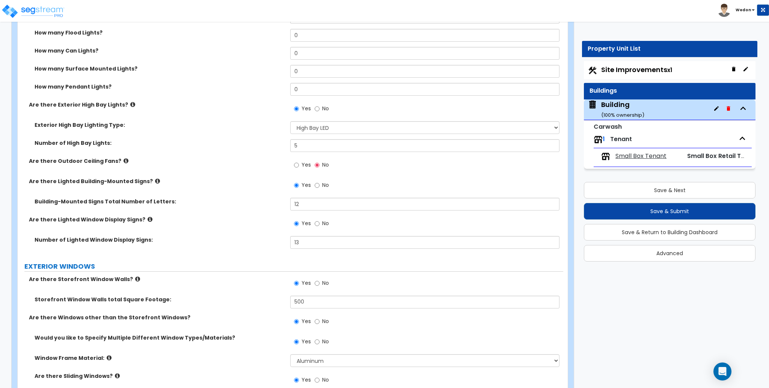
click at [299, 159] on label "Yes" at bounding box center [302, 165] width 17 height 13
click at [299, 161] on input "Yes" at bounding box center [296, 165] width 5 height 8
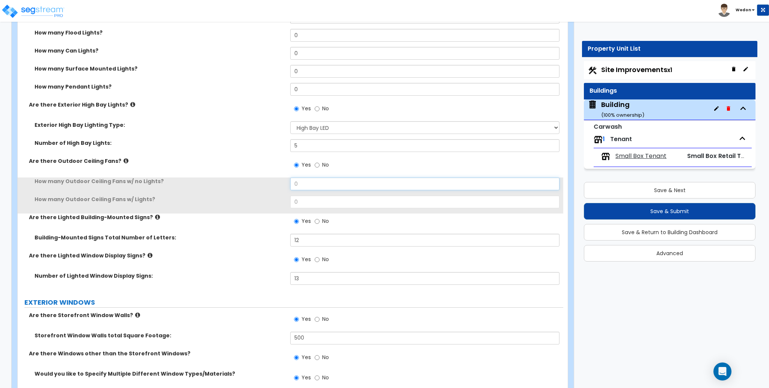
click at [320, 178] on input "0" at bounding box center [424, 184] width 269 height 13
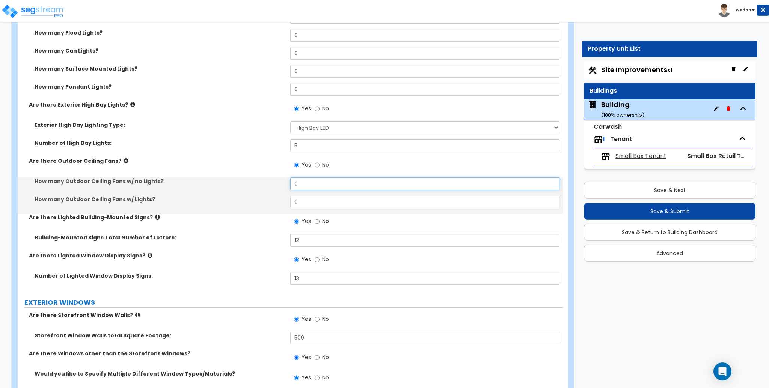
click at [320, 178] on input "0" at bounding box center [424, 184] width 269 height 13
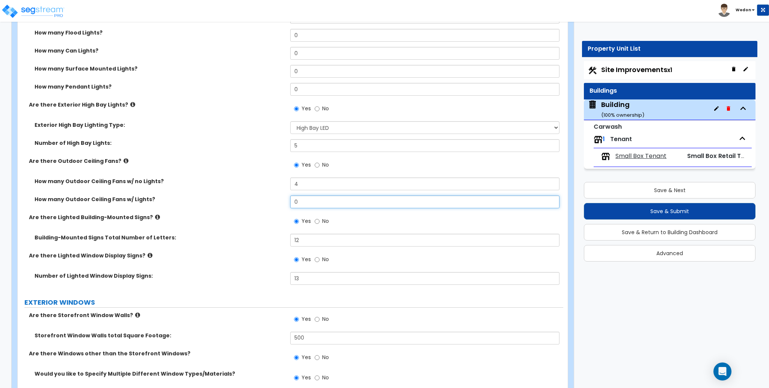
drag, startPoint x: 306, startPoint y: 192, endPoint x: 211, endPoint y: 211, distance: 96.8
click at [217, 196] on div "How many Outdoor Ceiling Fans w/ Lights? 0" at bounding box center [290, 205] width 545 height 18
click at [213, 217] on div "Are there Lighted Building-Mounted Signs? Yes No" at bounding box center [290, 224] width 545 height 20
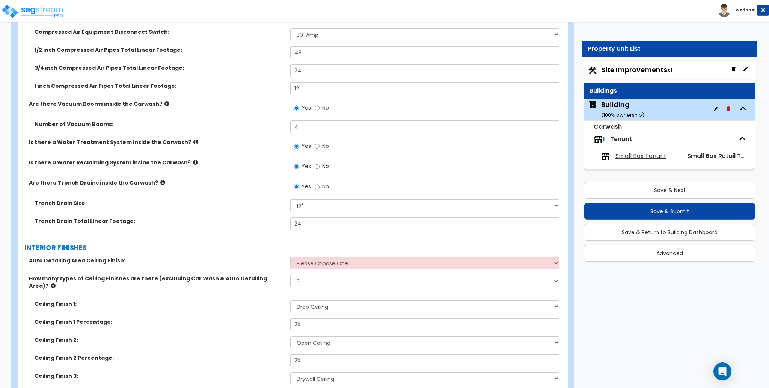
scroll to position [3202, 0]
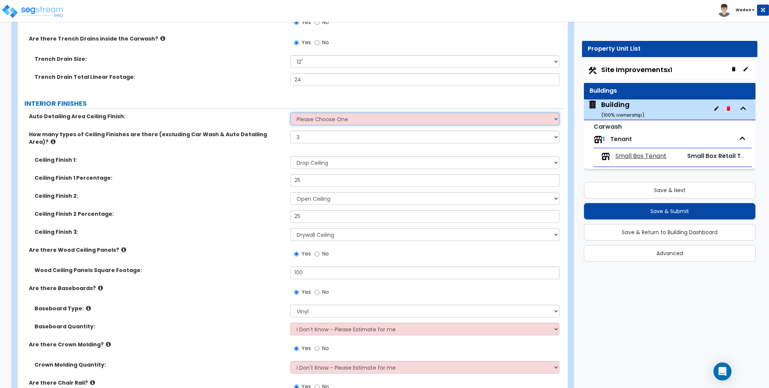
click at [311, 113] on select "Please Choose One Drywall Ceiling Open Ceiling Drop Ceiling" at bounding box center [424, 119] width 269 height 13
click at [290, 113] on select "Please Choose One Drywall Ceiling Open Ceiling Drop Ceiling" at bounding box center [424, 119] width 269 height 13
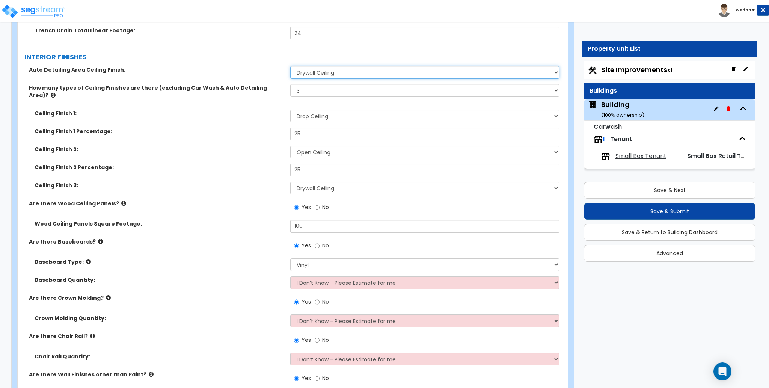
scroll to position [3252, 0]
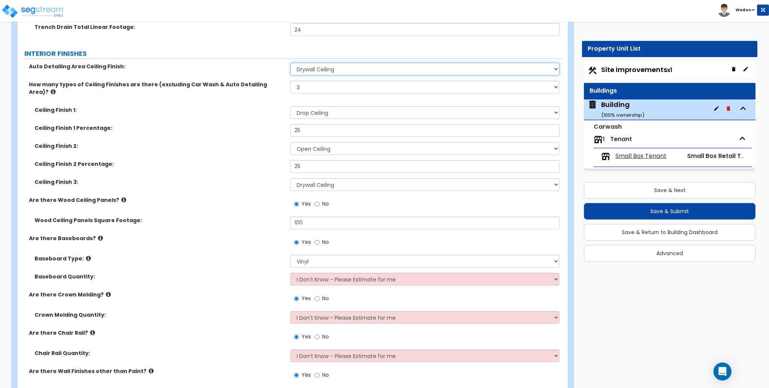
click at [329, 63] on select "Please Choose One Drywall Ceiling Open Ceiling Drop Ceiling" at bounding box center [424, 69] width 269 height 13
click at [250, 106] on div "Ceiling Finish 1: Please Choose One Drop Ceiling Open Ceiling Drywall Ceiling" at bounding box center [290, 115] width 545 height 18
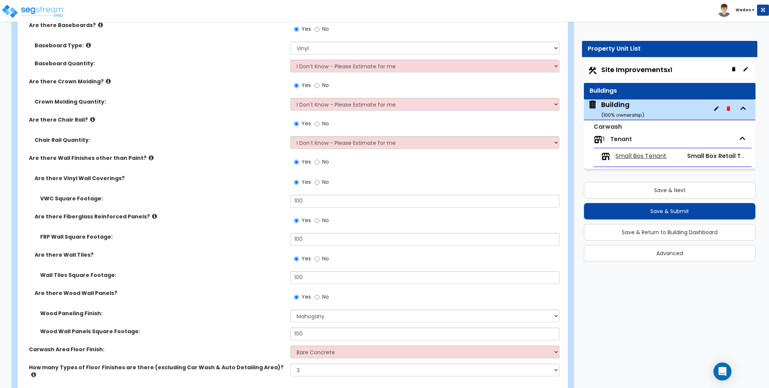
scroll to position [3352, 0]
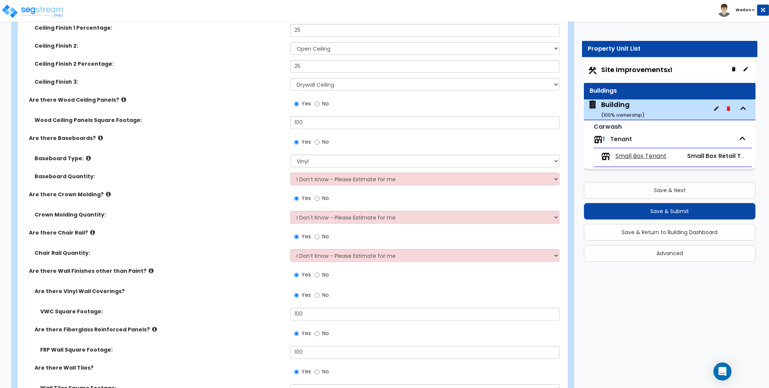
click at [315, 134] on div "Yes No" at bounding box center [311, 142] width 42 height 17
click at [316, 155] on select "None Wood Vinyl Carpet" at bounding box center [424, 161] width 269 height 13
click at [290, 155] on select "None Wood Vinyl Carpet" at bounding box center [424, 161] width 269 height 13
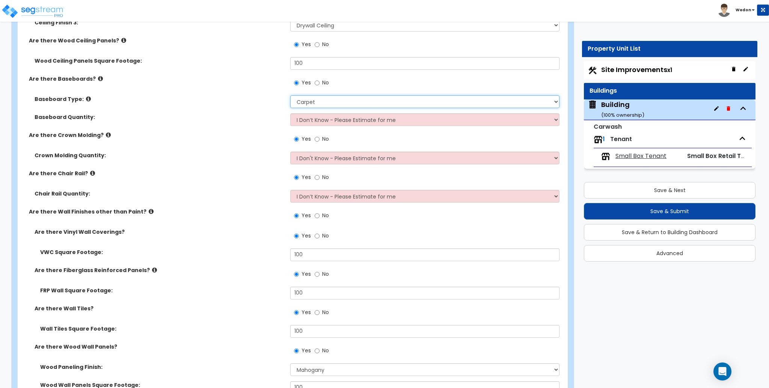
scroll to position [3503, 0]
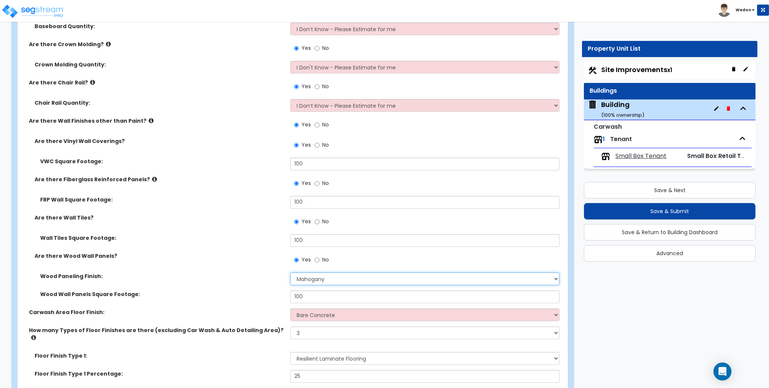
click at [316, 272] on select "Please Choose One Birch Mahogany Oak or Cherry Rosewood Teak I Don't Know, Plea…" at bounding box center [424, 278] width 269 height 13
click at [290, 272] on select "Please Choose One Birch Mahogany Oak or Cherry Rosewood Teak I Don't Know, Plea…" at bounding box center [424, 278] width 269 height 13
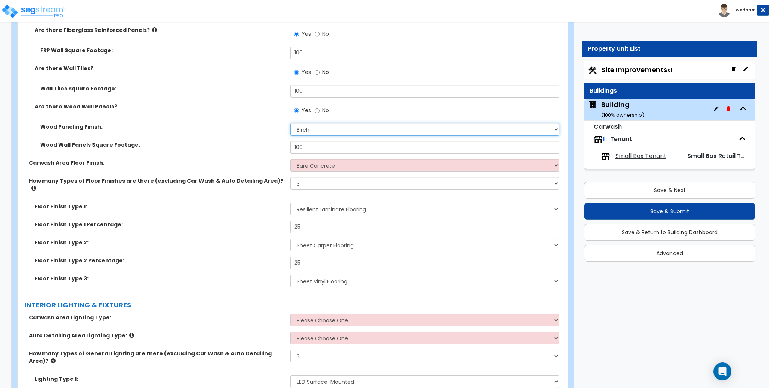
scroll to position [3653, 0]
click at [252, 158] on label "Carwash Area Floor Finish:" at bounding box center [157, 162] width 256 height 8
click at [334, 202] on select "None Tile Flooring Hardwood Flooring Resilient Laminate Flooring VCT Flooring S…" at bounding box center [424, 208] width 269 height 13
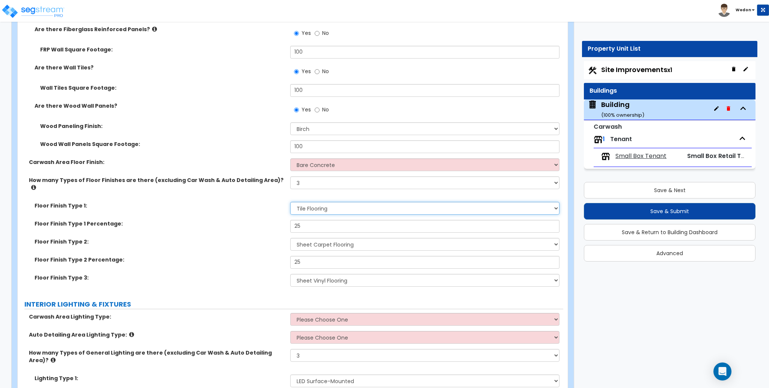
click at [290, 202] on select "None Tile Flooring Hardwood Flooring Resilient Laminate Flooring VCT Flooring S…" at bounding box center [424, 208] width 269 height 13
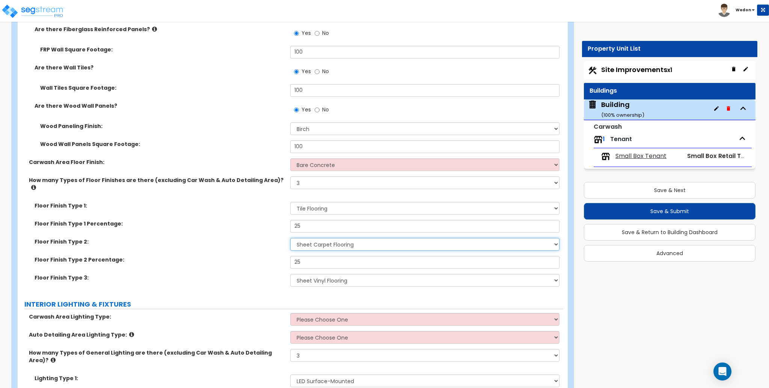
click at [328, 238] on select "None Tile Flooring Hardwood Flooring Resilient Laminate Flooring VCT Flooring S…" at bounding box center [424, 244] width 269 height 13
click at [290, 238] on select "None Tile Flooring Hardwood Flooring Resilient Laminate Flooring VCT Flooring S…" at bounding box center [424, 244] width 269 height 13
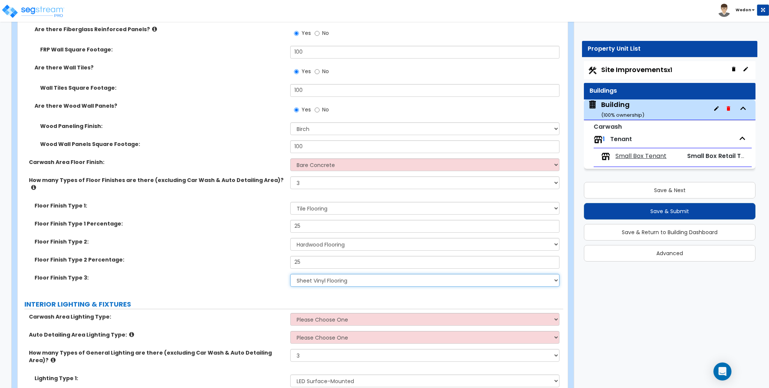
click at [333, 274] on select "None Tile Flooring Hardwood Flooring Resilient Laminate Flooring VCT Flooring S…" at bounding box center [424, 280] width 269 height 13
click at [290, 274] on select "None Tile Flooring Hardwood Flooring Resilient Laminate Flooring VCT Flooring S…" at bounding box center [424, 280] width 269 height 13
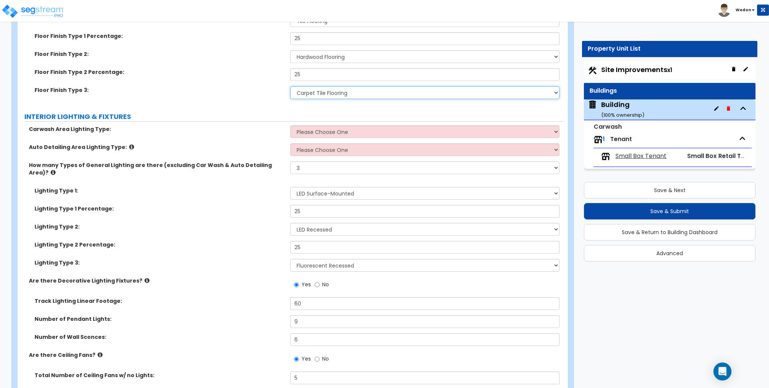
scroll to position [3853, 0]
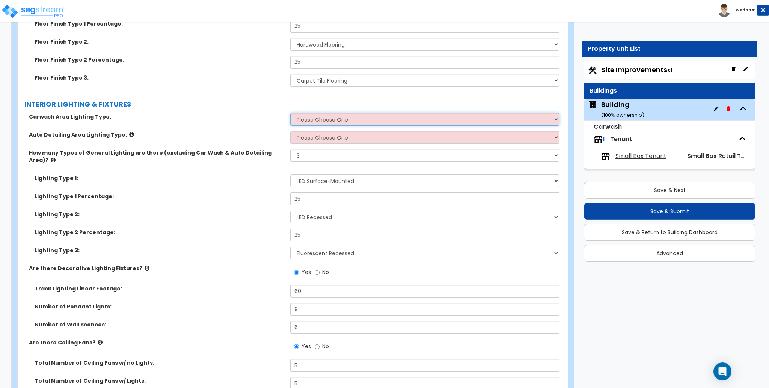
click at [346, 113] on select "Please Choose One High Bay LED High Bay Fluorescent High Bay Metal halide Wall …" at bounding box center [424, 119] width 269 height 13
click at [290, 113] on select "Please Choose One High Bay LED High Bay Fluorescent High Bay Metal halide Wall …" at bounding box center [424, 119] width 269 height 13
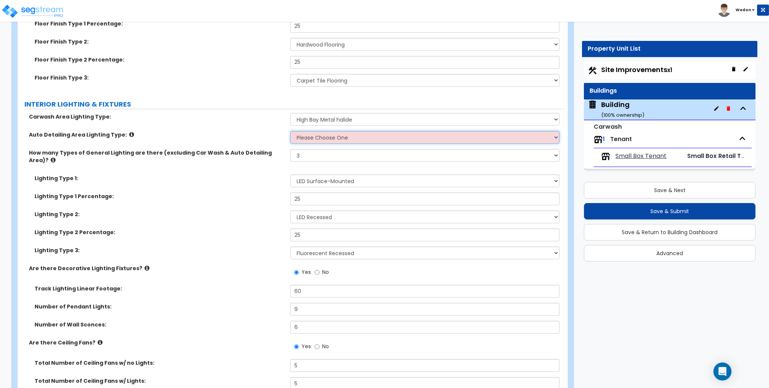
click at [334, 131] on select "Please Choose One LED Surface-Mounted LED Recessed Fluorescent Surface-Mounted …" at bounding box center [424, 137] width 269 height 13
click at [290, 131] on select "Please Choose One LED Surface-Mounted LED Recessed Fluorescent Surface-Mounted …" at bounding box center [424, 137] width 269 height 13
click at [230, 149] on div "How many Types of General Lighting are there (excluding Car Wash & Auto Detaili…" at bounding box center [290, 162] width 545 height 26
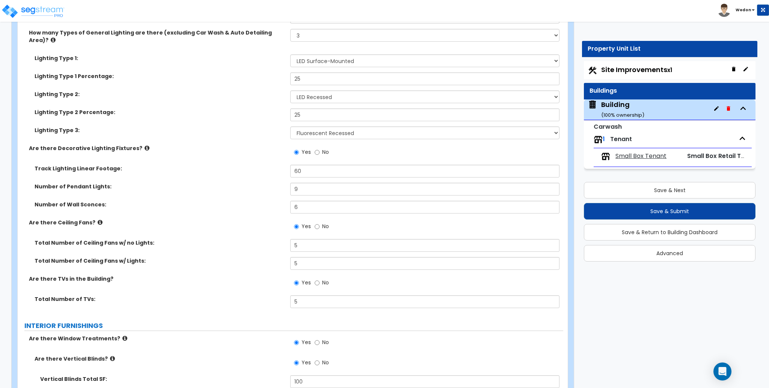
scroll to position [4003, 0]
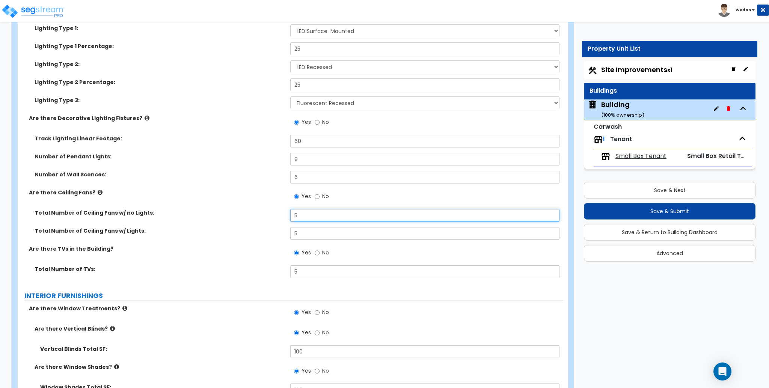
click at [260, 209] on div "Total Number of Ceiling Fans w/ no Lights: 5" at bounding box center [290, 218] width 545 height 18
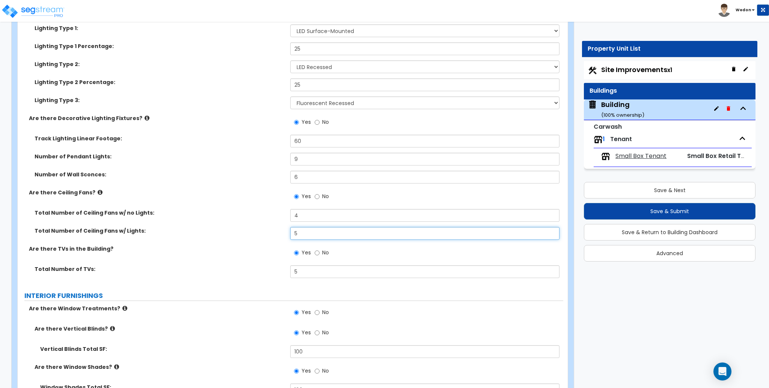
drag, startPoint x: 310, startPoint y: 188, endPoint x: 275, endPoint y: 192, distance: 34.8
click at [275, 227] on div "Total Number of Ceiling Fans w/ Lights: 5" at bounding box center [290, 236] width 545 height 18
drag, startPoint x: 245, startPoint y: 185, endPoint x: 242, endPoint y: 181, distance: 4.8
click at [245, 209] on div "Total Number of Ceiling Fans w/ no Lights: 4 Total Number of Ceiling Fans w/ Li…" at bounding box center [290, 227] width 534 height 36
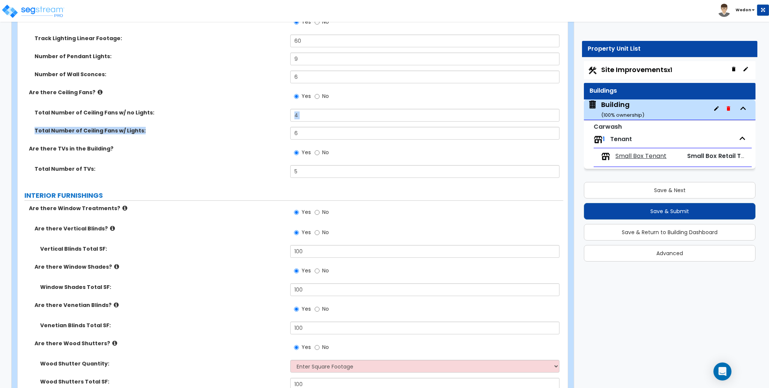
click at [243, 205] on div "Are there Window Treatments? Yes No" at bounding box center [290, 215] width 545 height 20
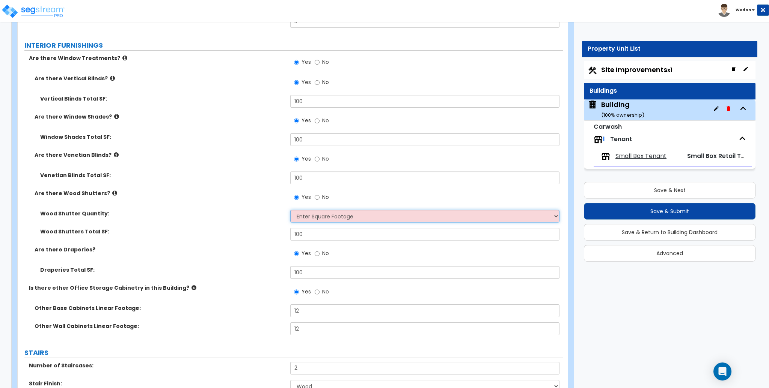
click at [340, 210] on select "Enter Square Footage Enter Quantity of Windows with Shutters" at bounding box center [424, 216] width 269 height 13
click at [339, 210] on select "Enter Square Footage Enter Quantity of Windows with Shutters" at bounding box center [424, 216] width 269 height 13
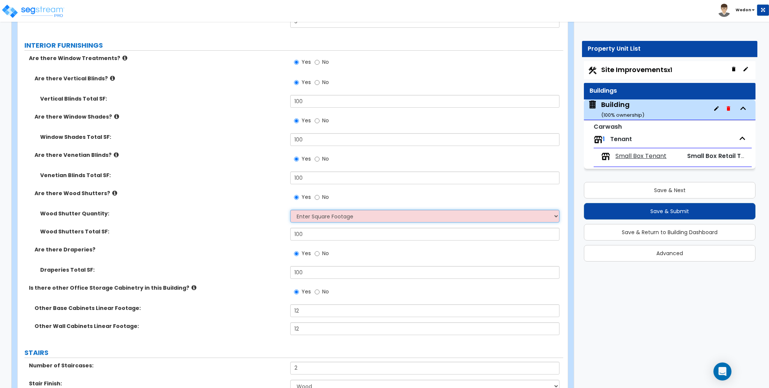
click at [339, 210] on select "Enter Square Footage Enter Quantity of Windows with Shutters" at bounding box center [424, 216] width 269 height 13
click at [231, 210] on div "Wood Shutter Quantity: Enter Square Footage Enter Quantity of Windows with Shut…" at bounding box center [290, 219] width 545 height 18
click at [365, 210] on select "Enter Square Footage Enter Quantity of Windows with Shutters" at bounding box center [424, 216] width 269 height 13
click at [241, 210] on div "Wood Shutter Quantity: Enter Square Footage Enter Quantity of Windows with Shut…" at bounding box center [290, 219] width 545 height 18
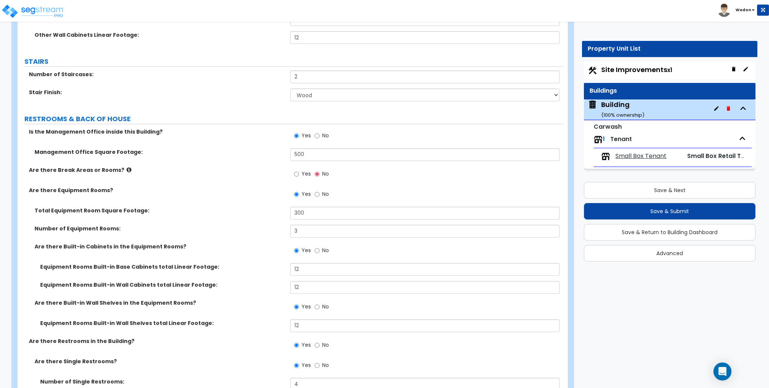
scroll to position [4553, 0]
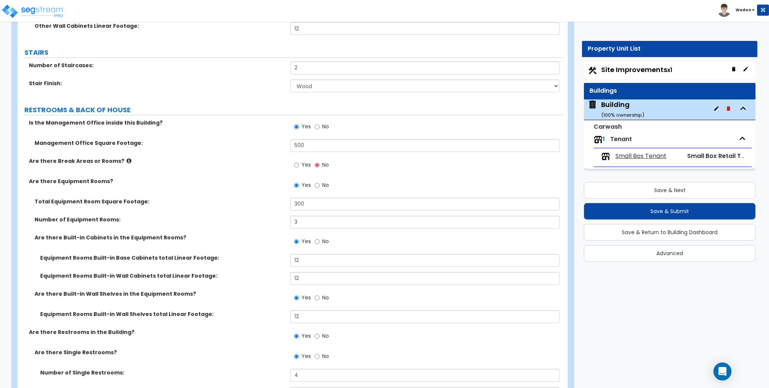
click at [300, 159] on label "Yes" at bounding box center [302, 165] width 17 height 13
click at [299, 161] on input "Yes" at bounding box center [296, 165] width 5 height 8
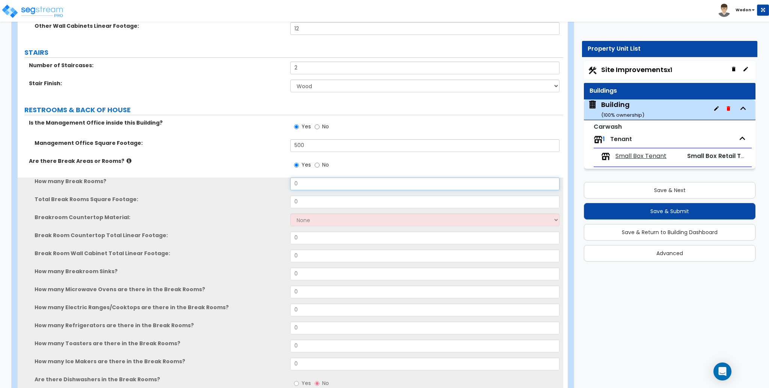
click at [318, 178] on input "0" at bounding box center [424, 184] width 269 height 13
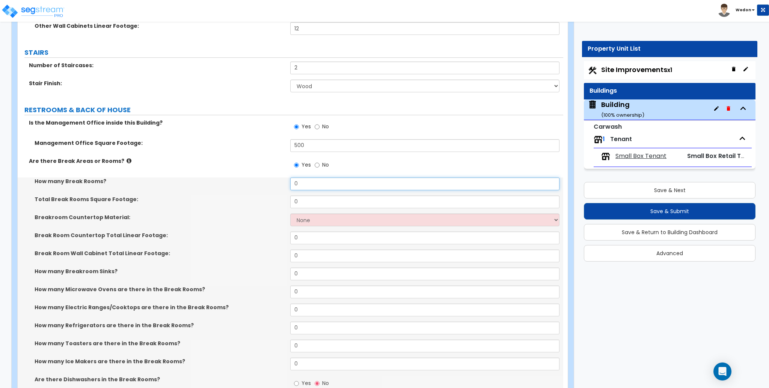
click at [317, 178] on input "0" at bounding box center [424, 184] width 269 height 13
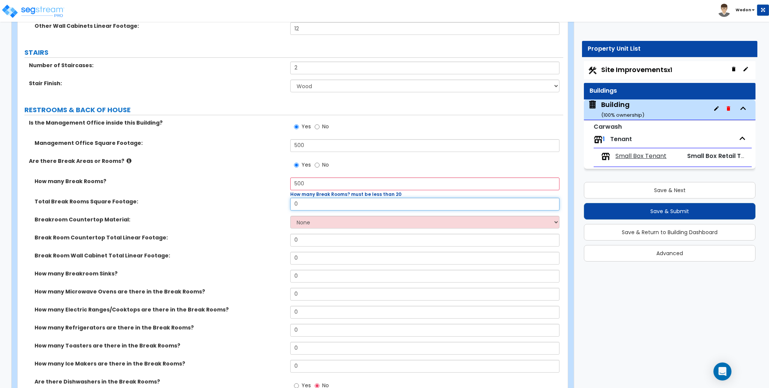
click at [311, 198] on input "0" at bounding box center [424, 204] width 269 height 13
drag, startPoint x: 275, startPoint y: 137, endPoint x: 262, endPoint y: 137, distance: 13.1
click at [262, 178] on div "How many Break Rooms? 500 How many Break Rooms? must be less than 20" at bounding box center [290, 188] width 545 height 20
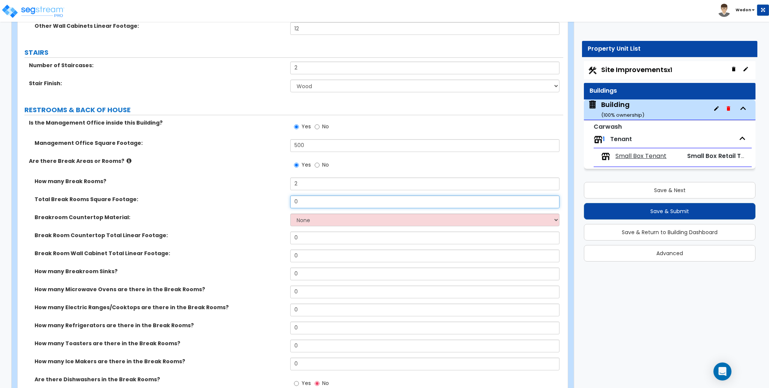
drag, startPoint x: 266, startPoint y: 155, endPoint x: 262, endPoint y: 153, distance: 5.0
click at [265, 196] on div "Total Break Rooms Square Footage: 0" at bounding box center [290, 205] width 545 height 18
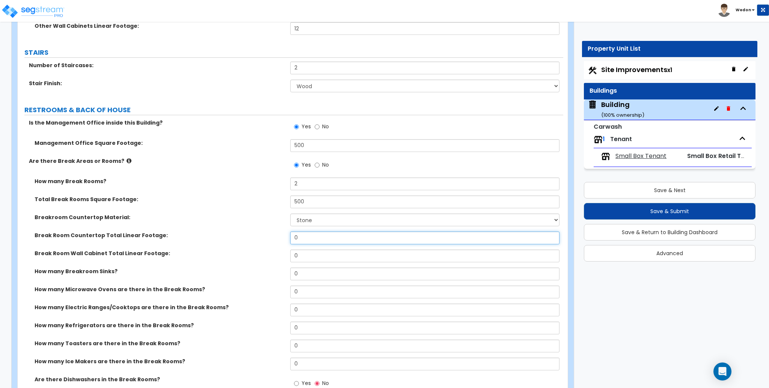
drag, startPoint x: 289, startPoint y: 194, endPoint x: 263, endPoint y: 198, distance: 26.2
click at [263, 232] on div "Break Room Countertop Total Linear Footage: 0" at bounding box center [290, 241] width 545 height 18
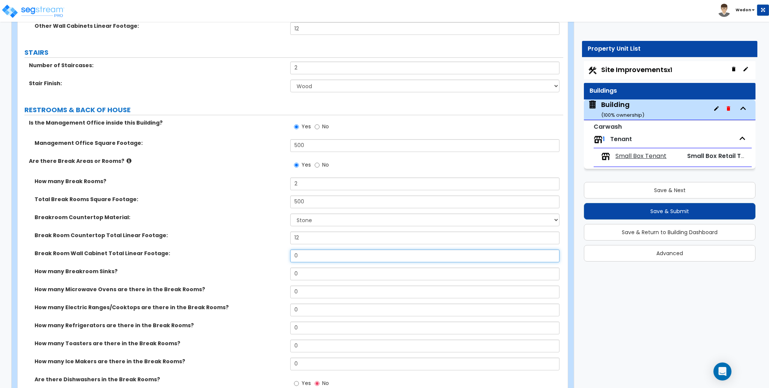
drag, startPoint x: 300, startPoint y: 212, endPoint x: 271, endPoint y: 210, distance: 29.4
click at [271, 250] on div "Break Room Wall Cabinet Total Linear Footage: 0" at bounding box center [290, 259] width 545 height 18
drag, startPoint x: 322, startPoint y: 236, endPoint x: 260, endPoint y: 232, distance: 62.0
click at [260, 268] on div "How many Breakroom Sinks? 0" at bounding box center [290, 277] width 545 height 18
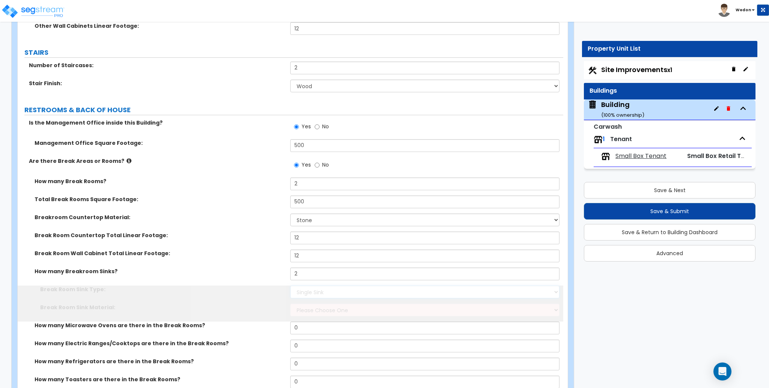
click at [266, 286] on div "Break Room Sink Type: Please Choose One Single Sink Double Sink" at bounding box center [290, 295] width 545 height 18
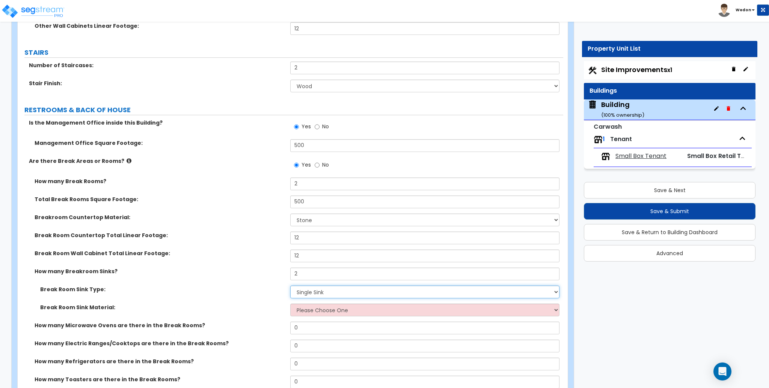
click at [290, 286] on select "Please Choose One Single Sink Double Sink" at bounding box center [424, 292] width 269 height 13
click at [314, 304] on div "Break Room Sink Material: Please Choose One Stainless Steel Porcelain Enamel Ca…" at bounding box center [290, 313] width 545 height 18
click at [328, 304] on select "Please Choose One Stainless Steel Porcelain Enamel Cast Iron" at bounding box center [424, 310] width 269 height 13
click at [290, 304] on select "Please Choose One Stainless Steel Porcelain Enamel Cast Iron" at bounding box center [424, 310] width 269 height 13
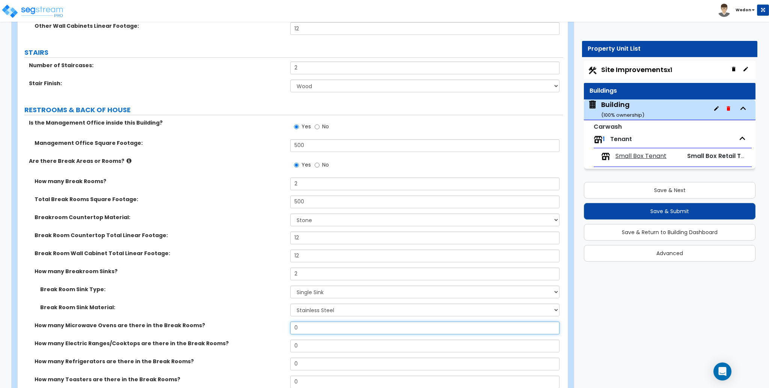
drag, startPoint x: 278, startPoint y: 286, endPoint x: 251, endPoint y: 286, distance: 26.3
click at [251, 322] on div "How many Microwave Ovens are there in the Break Rooms? 0" at bounding box center [290, 331] width 545 height 18
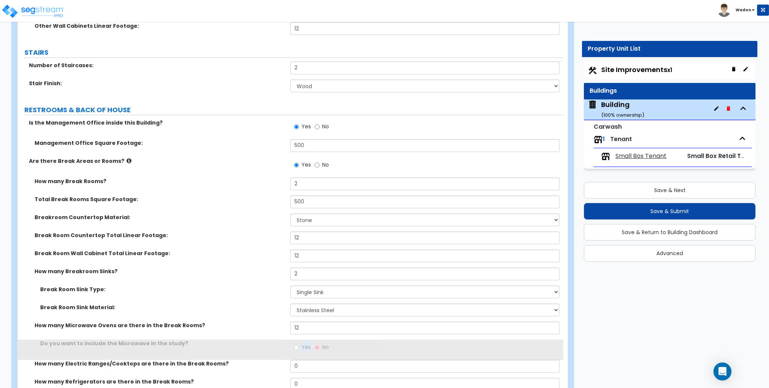
drag, startPoint x: 273, startPoint y: 307, endPoint x: 265, endPoint y: 308, distance: 8.4
click at [269, 340] on div "Do you want to include the Microwave in the study? Yes No" at bounding box center [290, 350] width 545 height 20
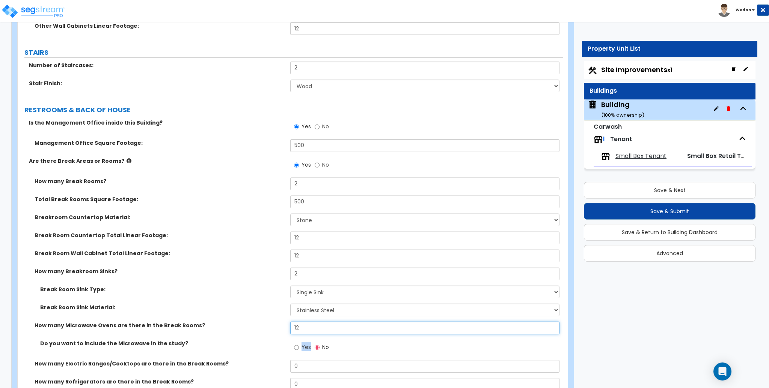
drag, startPoint x: 287, startPoint y: 283, endPoint x: 275, endPoint y: 279, distance: 12.8
click at [278, 322] on div "How many Microwave Ovens are there in the Break Rooms? 12" at bounding box center [290, 331] width 545 height 18
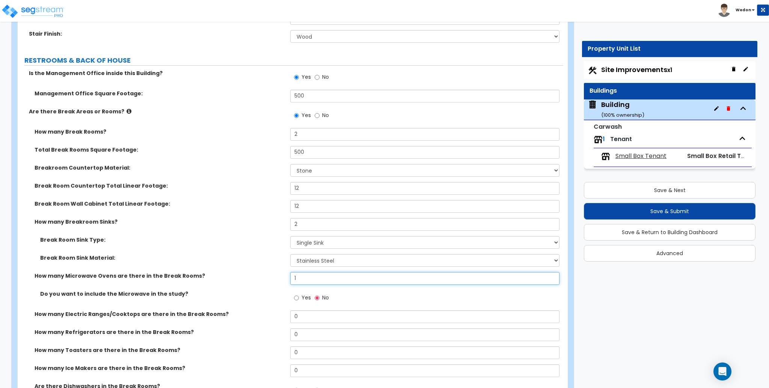
scroll to position [4603, 0]
click at [297, 293] on input "Yes" at bounding box center [296, 297] width 5 height 8
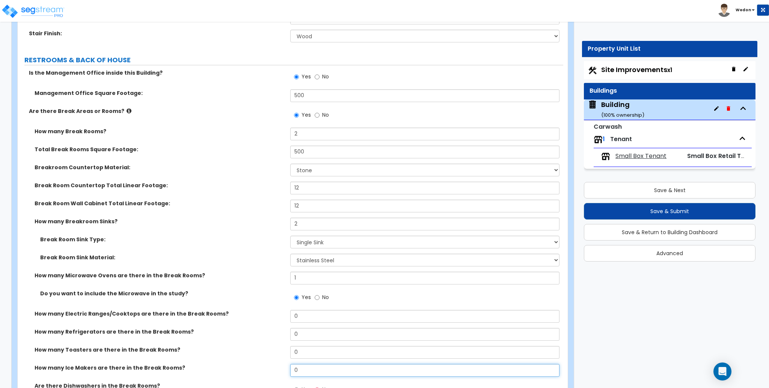
click at [281, 364] on div "How many Ice Makers are there in the Break Rooms? 0" at bounding box center [290, 373] width 545 height 18
click at [278, 346] on div "How many Toasters are there in the Break Rooms? 0" at bounding box center [290, 355] width 545 height 18
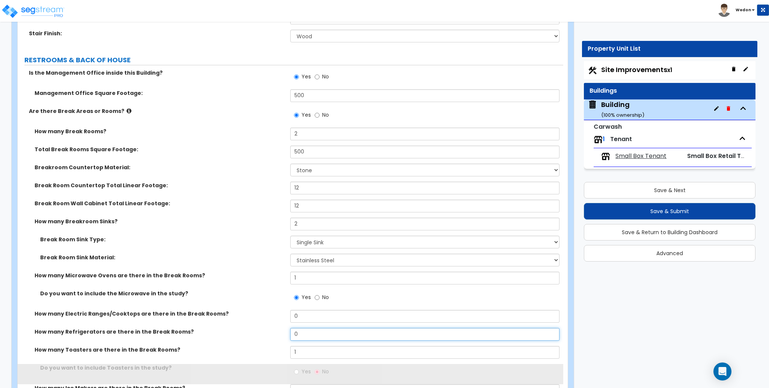
click at [283, 328] on div "How many Refrigerators are there in the Break Rooms? 0" at bounding box center [290, 337] width 545 height 18
click at [263, 310] on div "How many Electric Ranges/Cooktops are there in the Break Rooms? 0" at bounding box center [290, 319] width 545 height 18
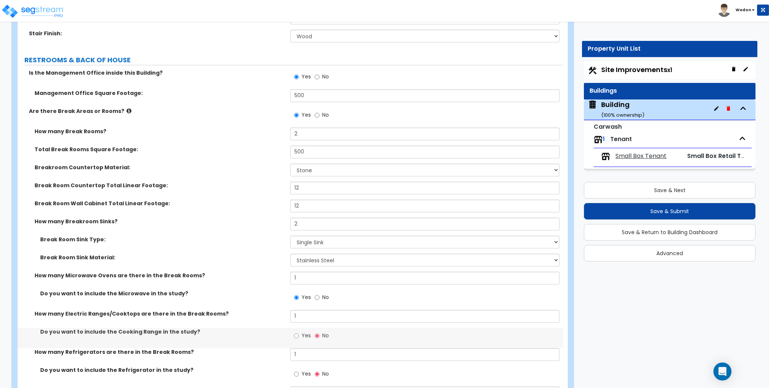
drag, startPoint x: 309, startPoint y: 328, endPoint x: 307, endPoint y: 302, distance: 25.6
click at [308, 370] on span "Yes" at bounding box center [305, 374] width 9 height 8
click at [299, 370] on input "Yes" at bounding box center [296, 374] width 5 height 8
click at [305, 332] on span "Yes" at bounding box center [305, 336] width 9 height 8
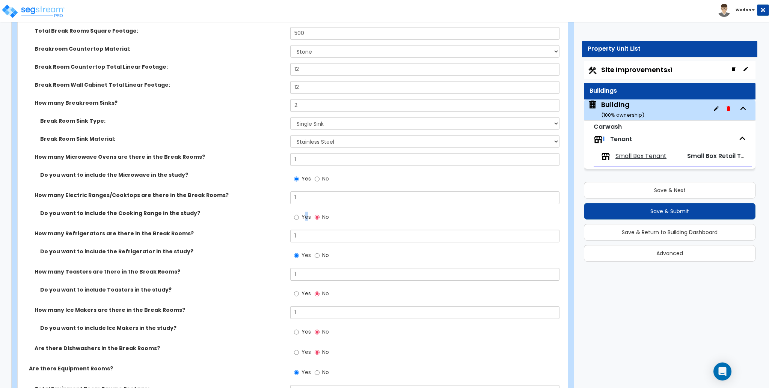
scroll to position [4804, 0]
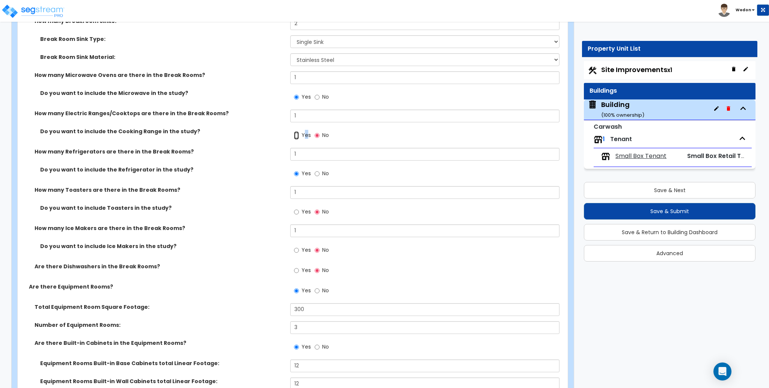
click at [295, 131] on input "Yes" at bounding box center [296, 135] width 5 height 8
click at [300, 206] on label "Yes" at bounding box center [302, 212] width 17 height 13
click at [299, 208] on input "Yes" at bounding box center [296, 212] width 5 height 8
click at [293, 263] on div "Yes No" at bounding box center [311, 271] width 42 height 17
click at [301, 245] on label "Yes" at bounding box center [302, 251] width 17 height 13
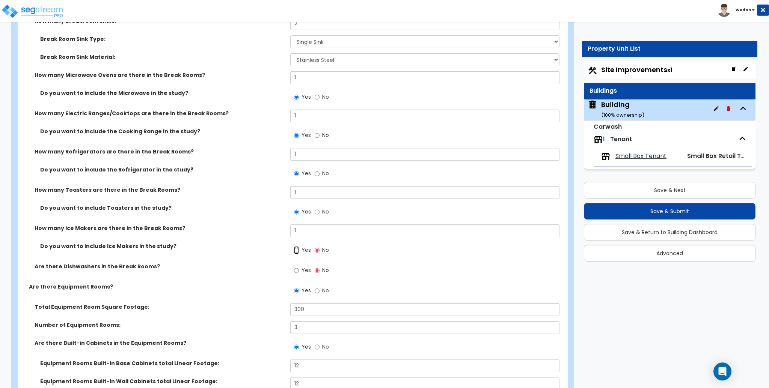
click at [299, 246] on input "Yes" at bounding box center [296, 250] width 5 height 8
click at [302, 266] on span "Yes" at bounding box center [305, 270] width 9 height 8
click at [299, 266] on input "Yes" at bounding box center [296, 270] width 5 height 8
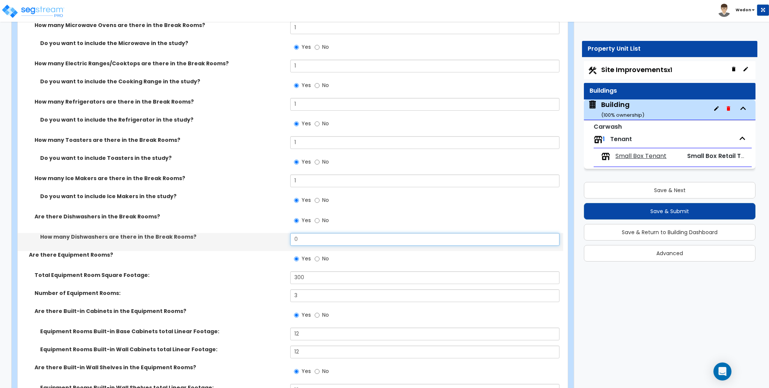
click at [217, 233] on div "How many Dishwashers are there in the Break Rooms? 0" at bounding box center [290, 242] width 545 height 18
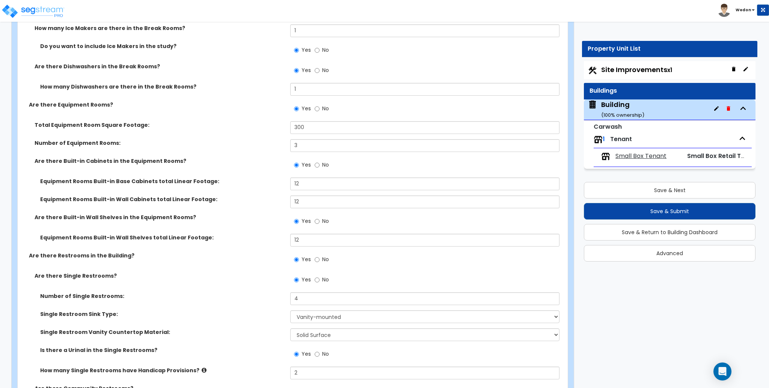
click at [251, 252] on div "Are there Restrooms in the Building? Yes No" at bounding box center [290, 262] width 545 height 20
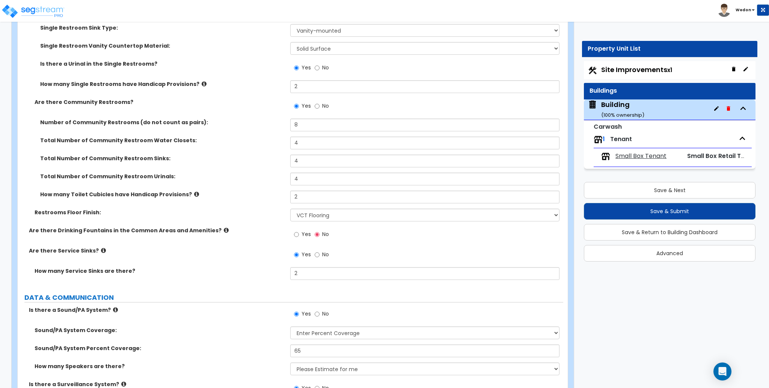
scroll to position [5304, 0]
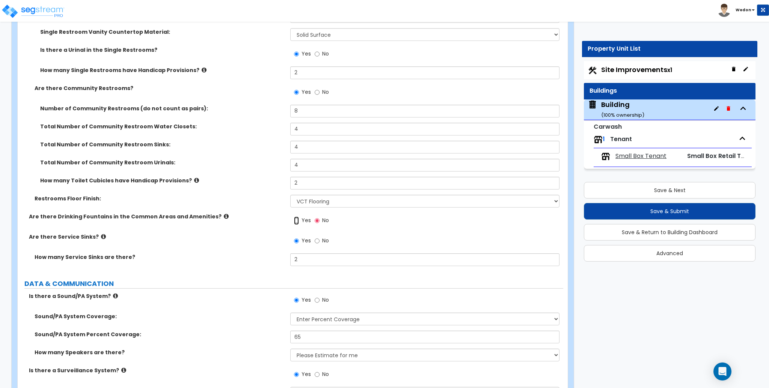
click at [298, 217] on input "Yes" at bounding box center [296, 221] width 5 height 8
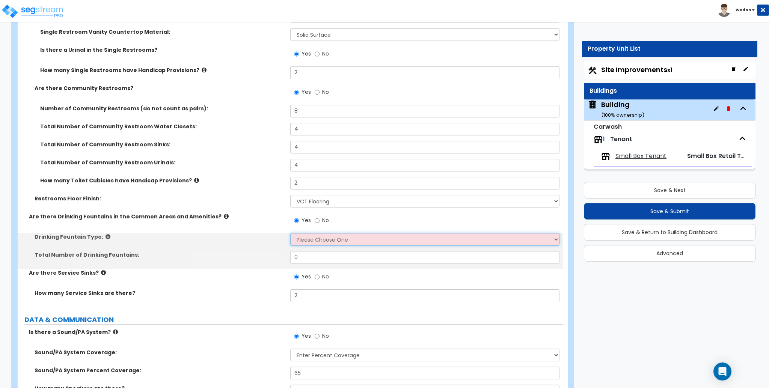
drag, startPoint x: 318, startPoint y: 195, endPoint x: 332, endPoint y: 196, distance: 13.5
click at [319, 233] on select "Please Choose One Wall-mounted Floor-mounted" at bounding box center [424, 239] width 269 height 13
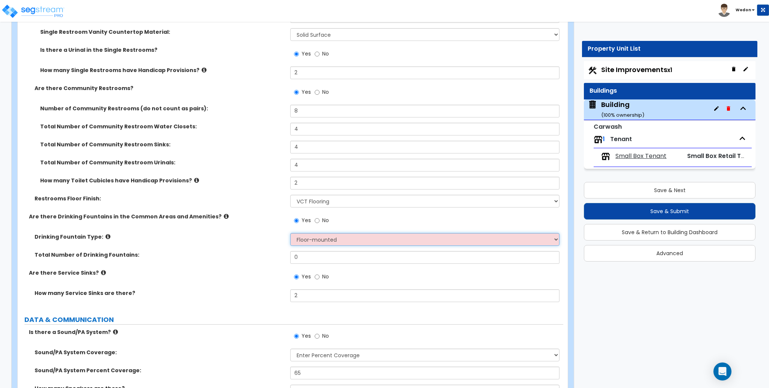
click at [290, 233] on select "Please Choose One Wall-mounted Floor-mounted" at bounding box center [424, 239] width 269 height 13
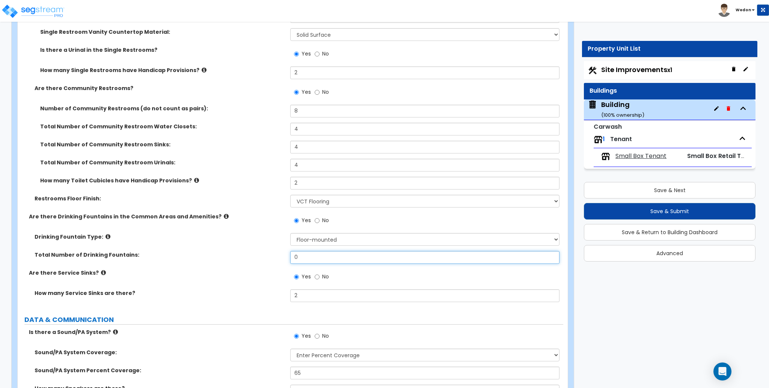
click at [312, 251] on input "0" at bounding box center [424, 257] width 269 height 13
click at [311, 251] on input "0" at bounding box center [424, 257] width 269 height 13
click at [254, 251] on div "Total Number of Drinking Fountains: 1" at bounding box center [290, 260] width 545 height 18
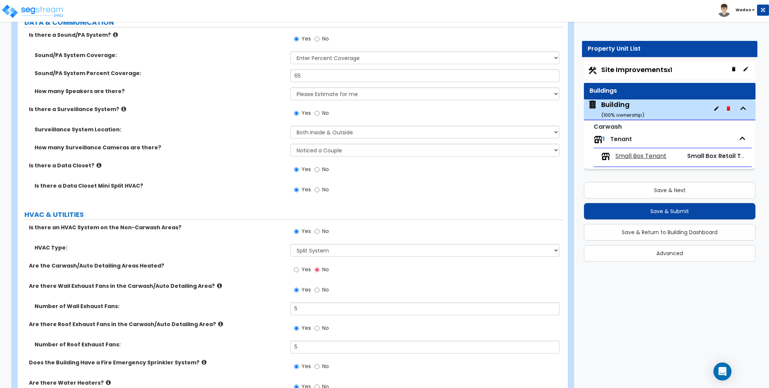
scroll to position [5604, 0]
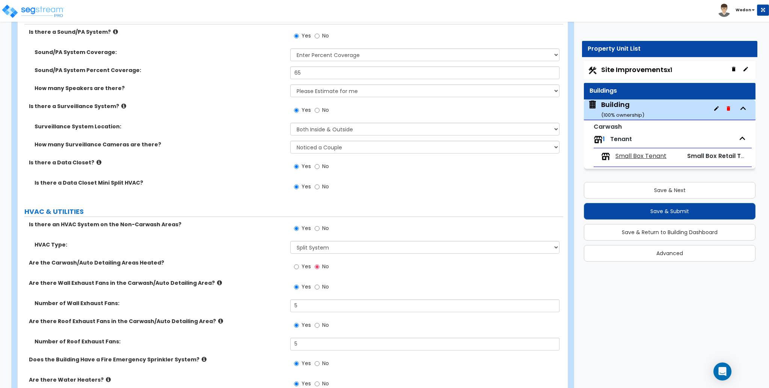
click at [302, 259] on div "Yes No" at bounding box center [311, 267] width 42 height 17
click at [304, 263] on span "Yes" at bounding box center [305, 267] width 9 height 8
click at [299, 263] on input "Yes" at bounding box center [296, 267] width 5 height 8
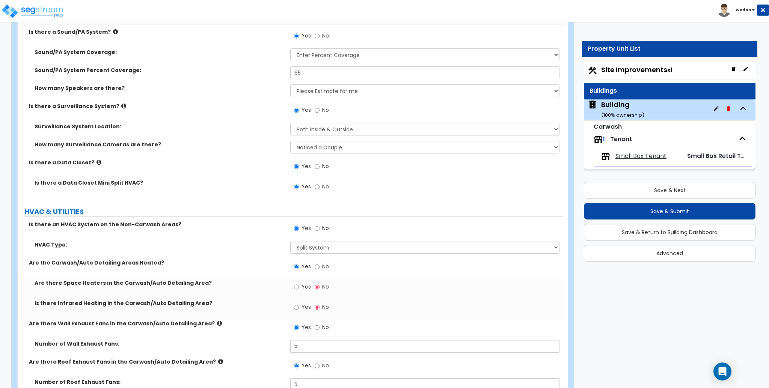
click at [303, 303] on span "Yes" at bounding box center [305, 307] width 9 height 8
click at [299, 303] on input "Yes" at bounding box center [296, 307] width 5 height 8
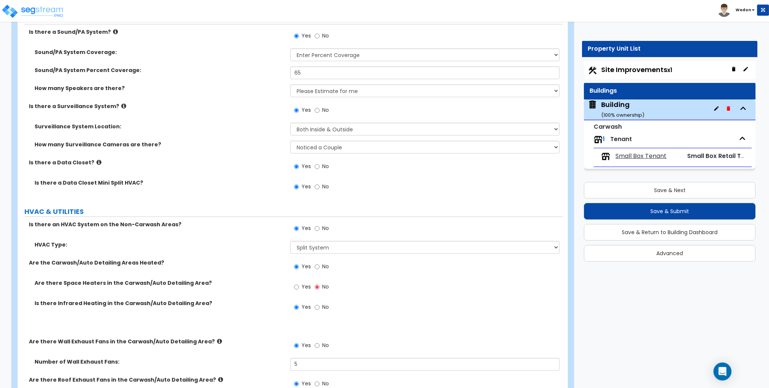
click at [300, 281] on label "Yes" at bounding box center [302, 287] width 17 height 13
click at [299, 283] on input "Yes" at bounding box center [296, 287] width 5 height 8
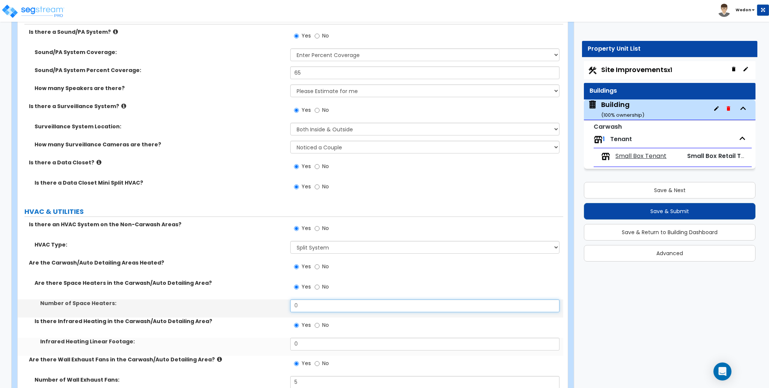
click at [333, 299] on input "0" at bounding box center [424, 305] width 269 height 13
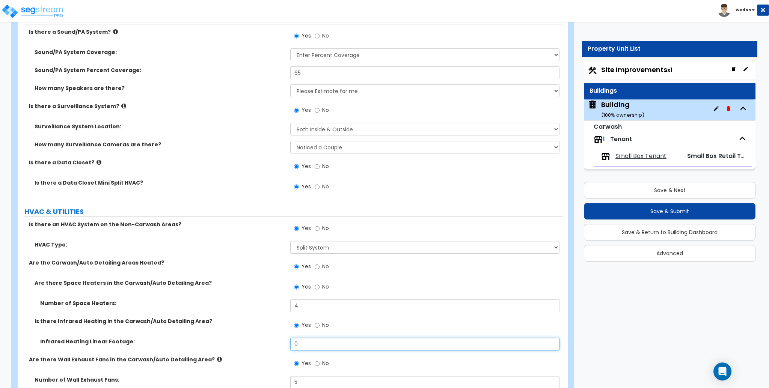
click at [343, 338] on input "0" at bounding box center [424, 344] width 269 height 13
click at [342, 338] on input "0" at bounding box center [424, 344] width 269 height 13
click at [259, 279] on div "Are there Space Heaters in the Carwash/Auto Detailing Area? Yes No" at bounding box center [290, 289] width 545 height 20
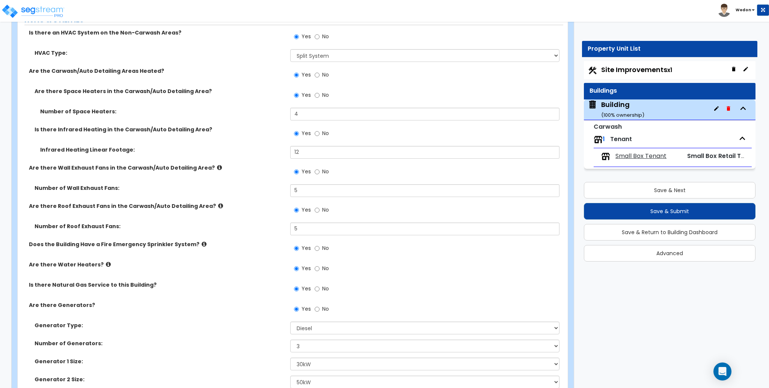
scroll to position [5811, 0]
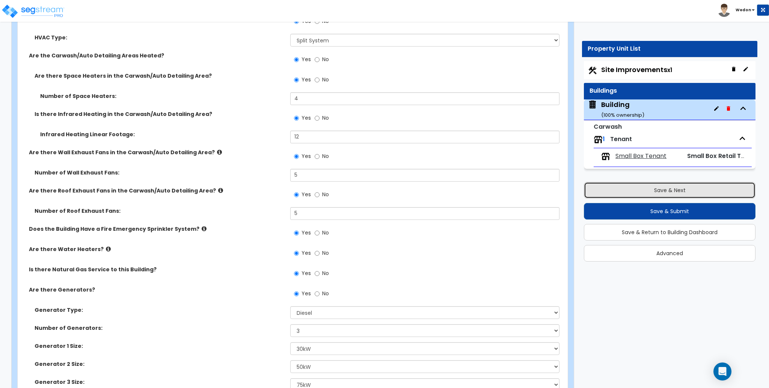
click at [691, 192] on button "Save & Next" at bounding box center [670, 190] width 172 height 17
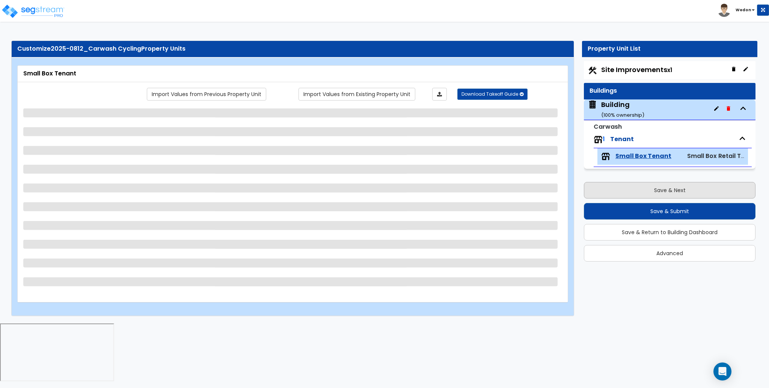
scroll to position [0, 0]
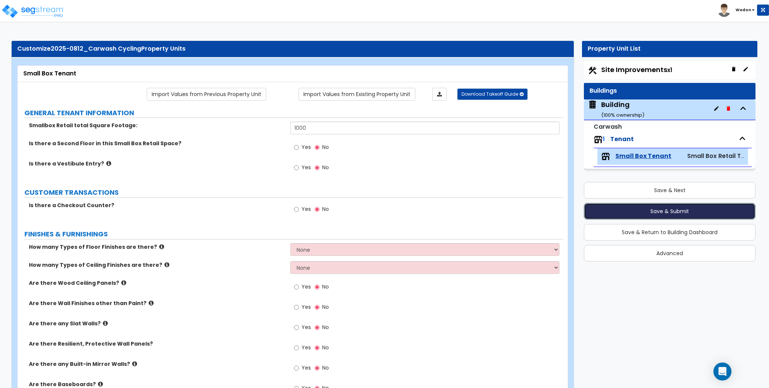
click at [638, 208] on button "Save & Submit" at bounding box center [670, 211] width 172 height 17
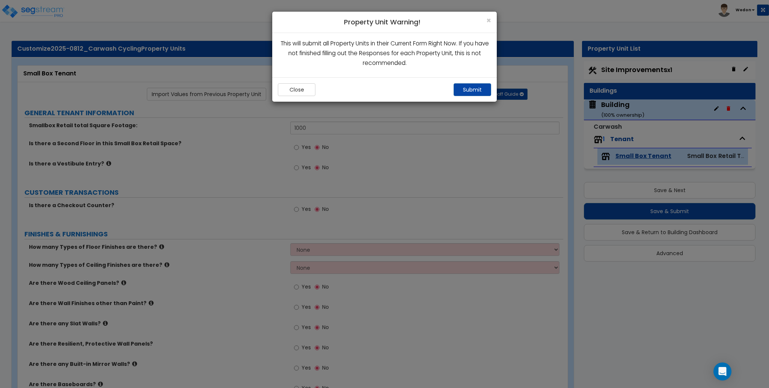
click at [469, 83] on div "Close Submit" at bounding box center [384, 89] width 224 height 24
click at [468, 86] on button "Submit" at bounding box center [472, 89] width 38 height 13
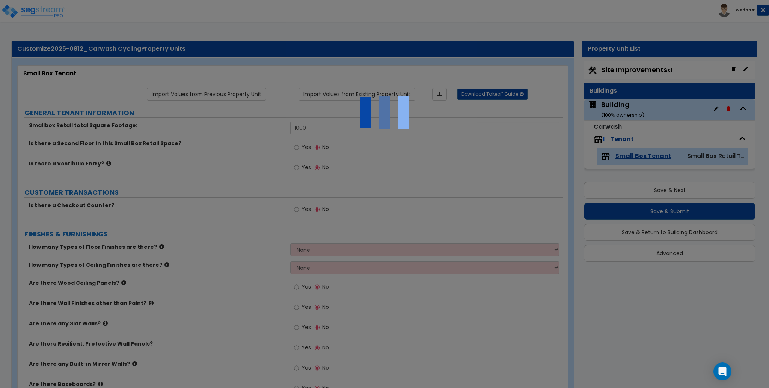
click at [251, 179] on div at bounding box center [384, 194] width 769 height 388
click at [250, 179] on div at bounding box center [384, 194] width 769 height 388
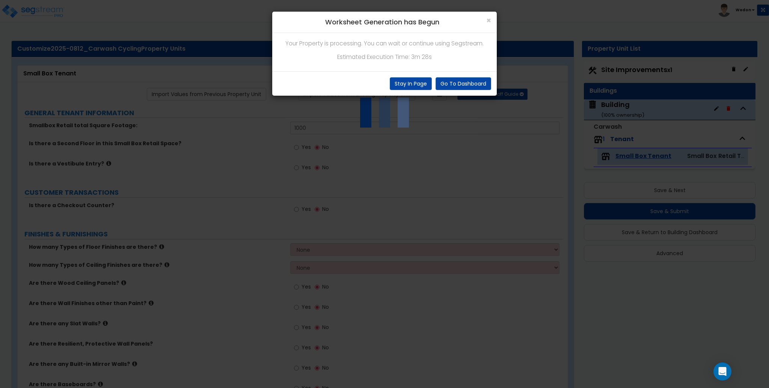
click at [426, 61] on p "Estimated Execution Time: 3m 28s" at bounding box center [384, 57] width 213 height 10
click at [426, 59] on p "Estimated Execution Time: 3m 28s" at bounding box center [384, 57] width 213 height 10
click at [409, 56] on p "Estimated Execution Time: 3m 28s" at bounding box center [384, 57] width 213 height 10
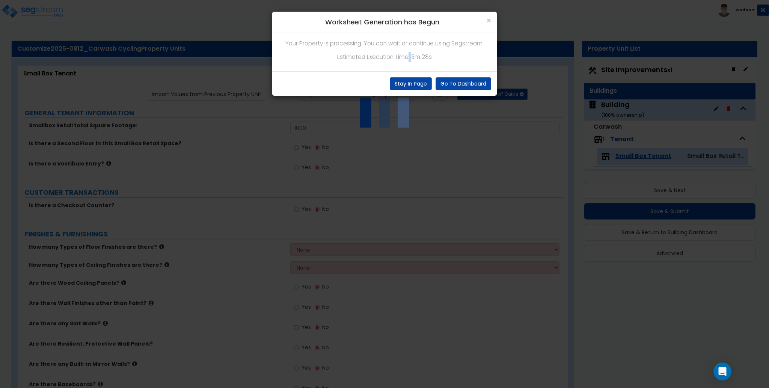
click at [409, 56] on p "Estimated Execution Time: 3m 28s" at bounding box center [384, 57] width 213 height 10
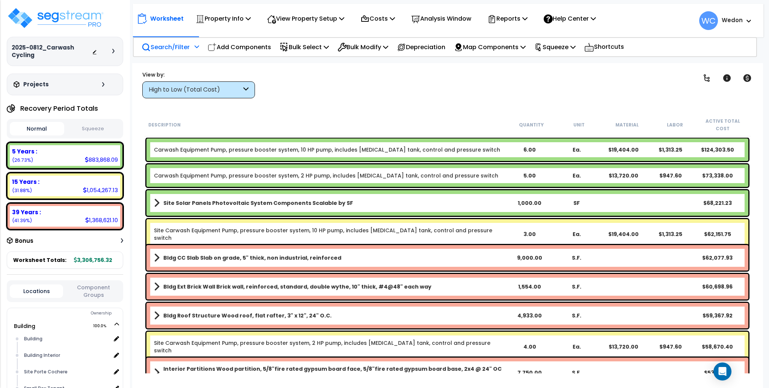
click at [178, 44] on p "Search/Filter" at bounding box center [165, 47] width 48 height 10
click at [233, 92] on div "High to Low (Total Cost)" at bounding box center [195, 90] width 93 height 9
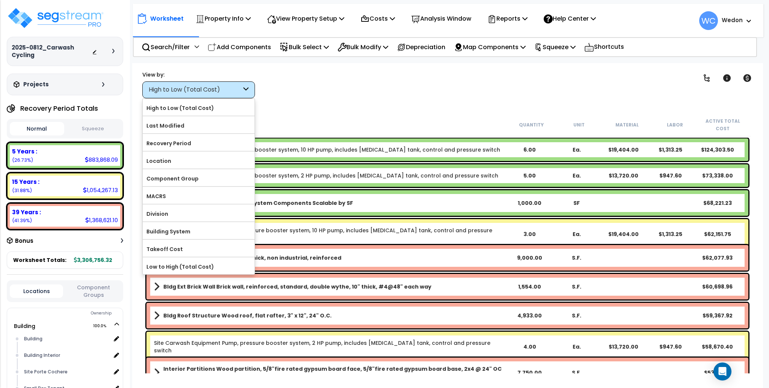
click at [257, 87] on div "View by: High to Low (Total Cost) High to Low (Total Cost)" at bounding box center [447, 85] width 615 height 28
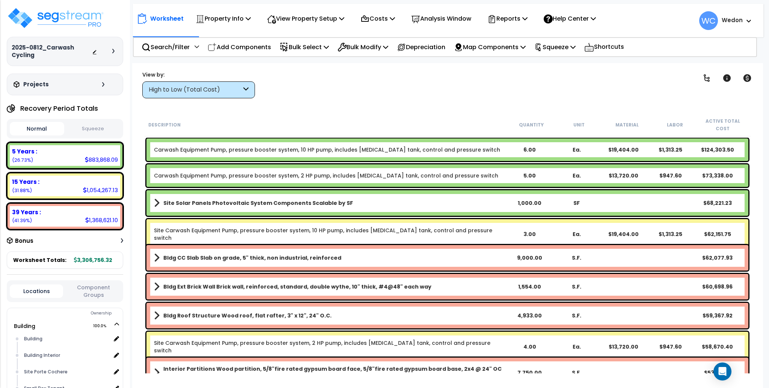
click at [234, 86] on div "High to Low (Total Cost)" at bounding box center [195, 90] width 93 height 9
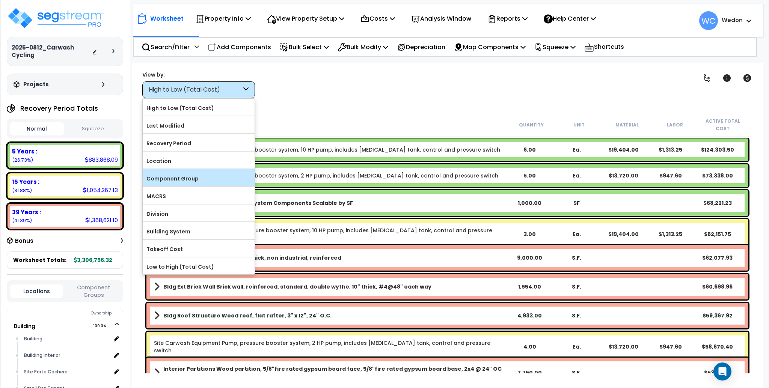
click at [200, 173] on label "Component Group" at bounding box center [199, 178] width 112 height 11
click at [0, 0] on input "Component Group" at bounding box center [0, 0] width 0 height 0
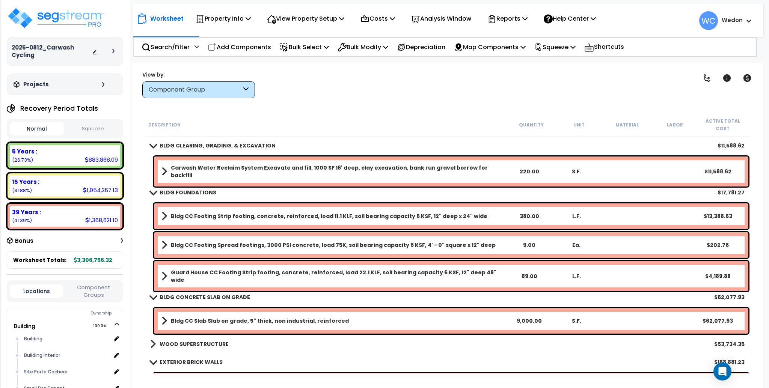
click at [354, 75] on div "Clear Filters" at bounding box center [473, 85] width 418 height 28
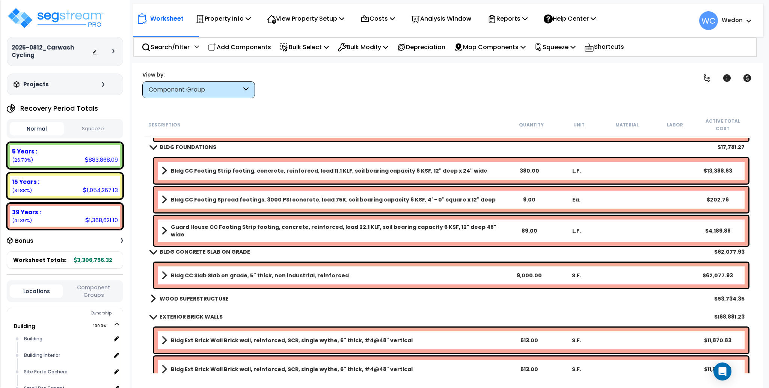
scroll to position [50, 0]
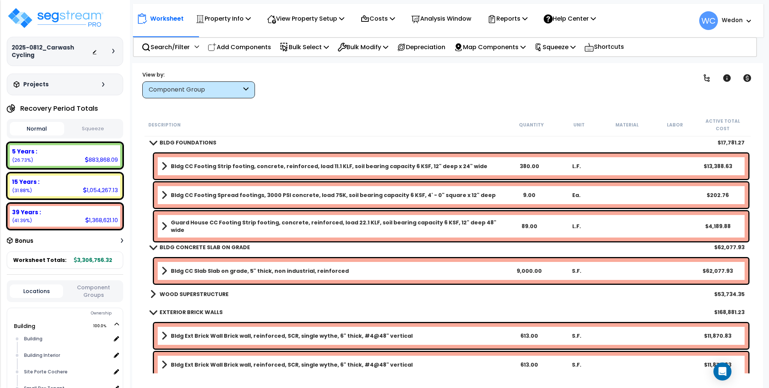
click at [180, 291] on link "WOOD SUPERSTRUCTURE" at bounding box center [189, 294] width 78 height 11
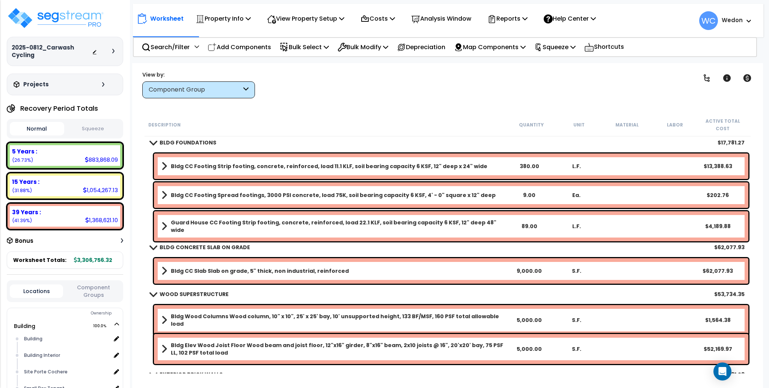
scroll to position [300, 0]
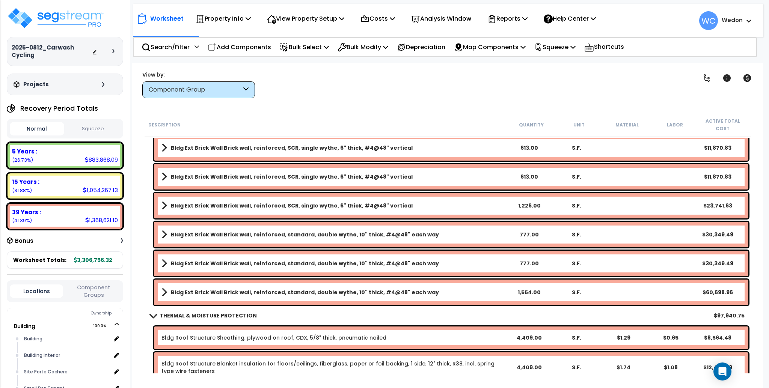
click at [340, 81] on div "Clear Filters" at bounding box center [473, 85] width 418 height 28
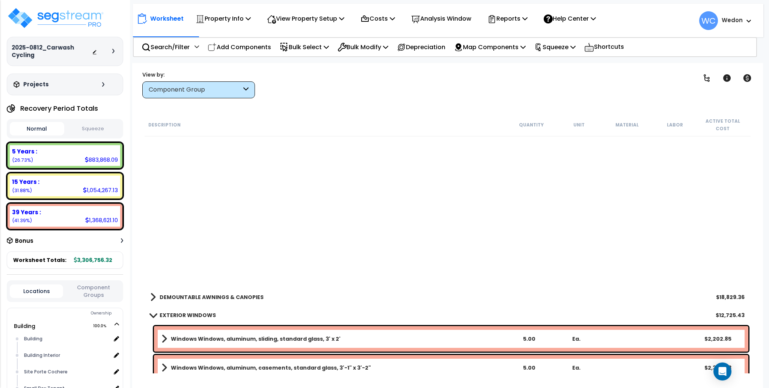
scroll to position [1701, 0]
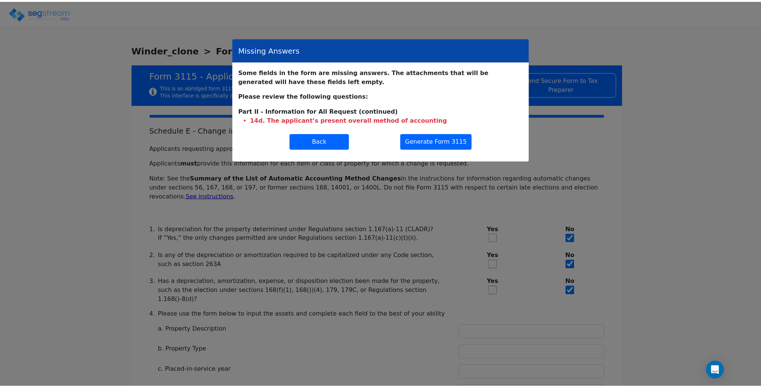
scroll to position [265, 0]
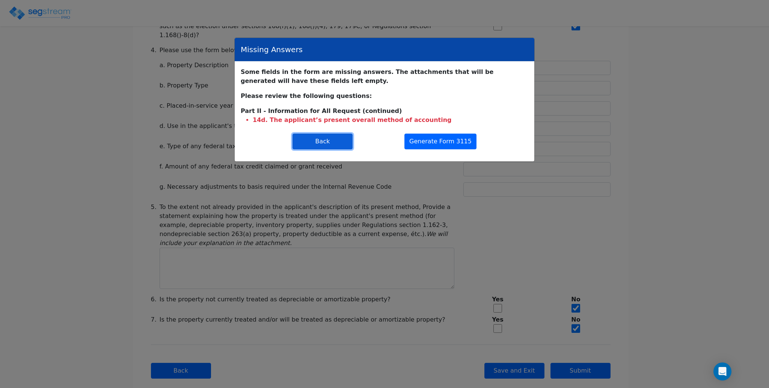
drag, startPoint x: 331, startPoint y: 139, endPoint x: 409, endPoint y: 86, distance: 94.0
click at [409, 86] on div "Some fields in the form are missing answers. The attachments that will be gener…" at bounding box center [384, 112] width 299 height 100
click at [442, 86] on div "Some fields in the form are missing answers. The attachments that will be gener…" at bounding box center [384, 96] width 287 height 57
click at [442, 118] on li "14d. The applicant’s present overall method of accounting" at bounding box center [390, 120] width 275 height 9
click at [330, 141] on button "Back" at bounding box center [323, 142] width 60 height 16
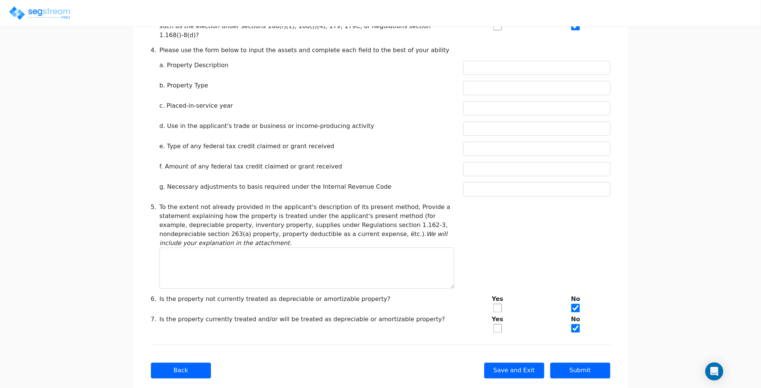
scroll to position [0, 0]
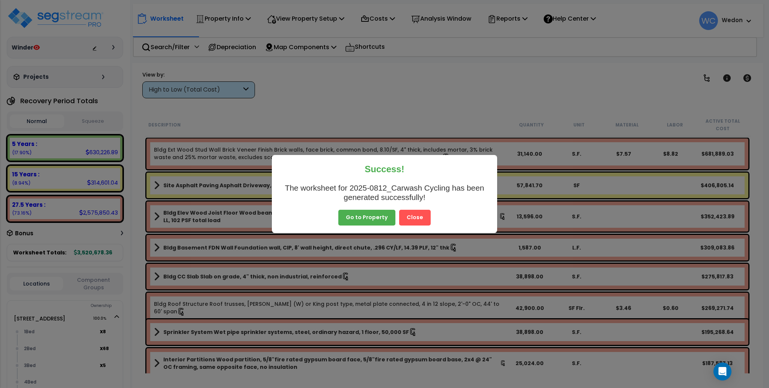
click at [408, 218] on button "Close" at bounding box center [415, 218] width 32 height 16
